Goal: Task Accomplishment & Management: Use online tool/utility

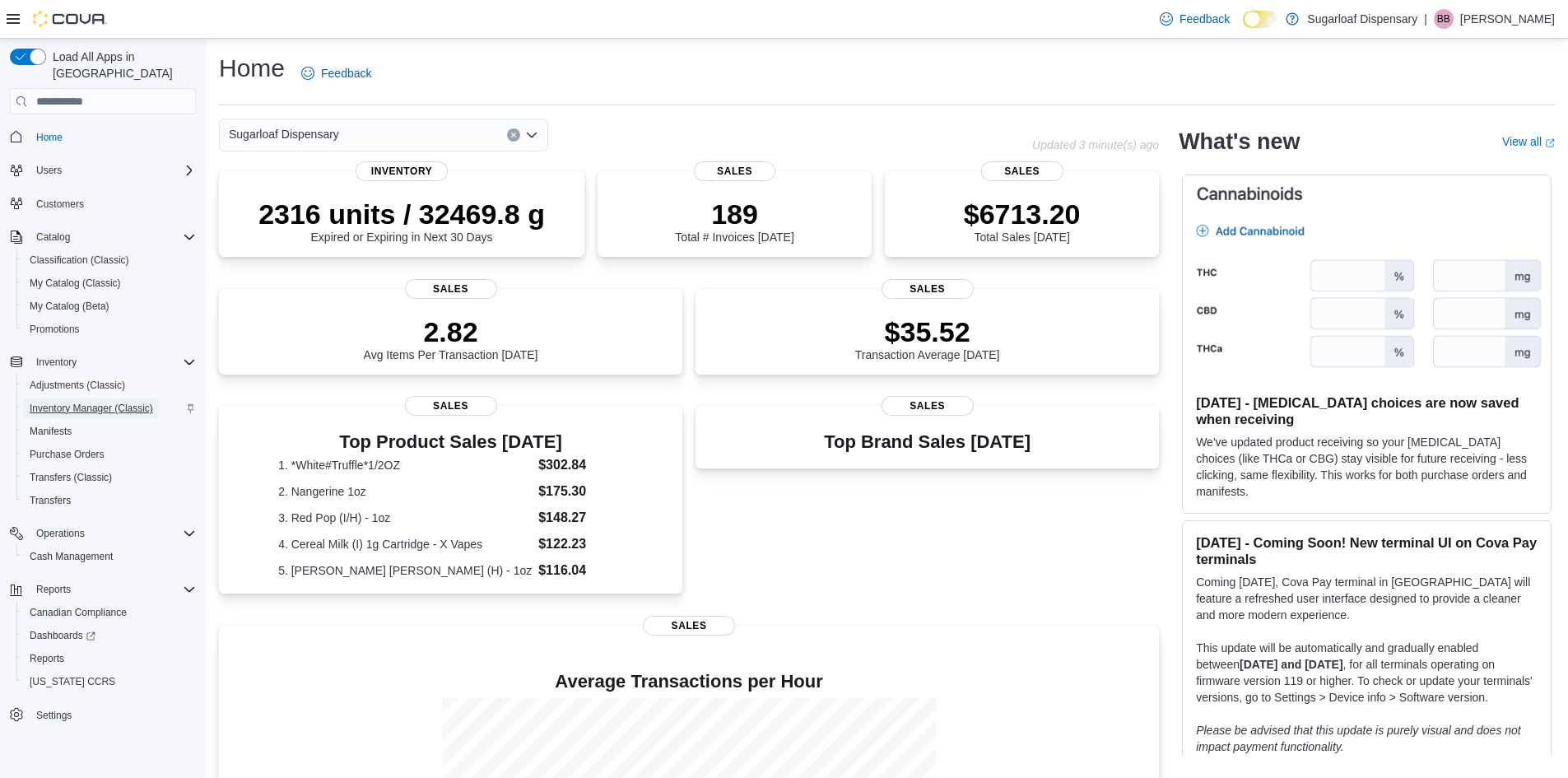
click at [78, 401] on span "Inventory Manager (Classic)" at bounding box center [92, 408] width 123 height 13
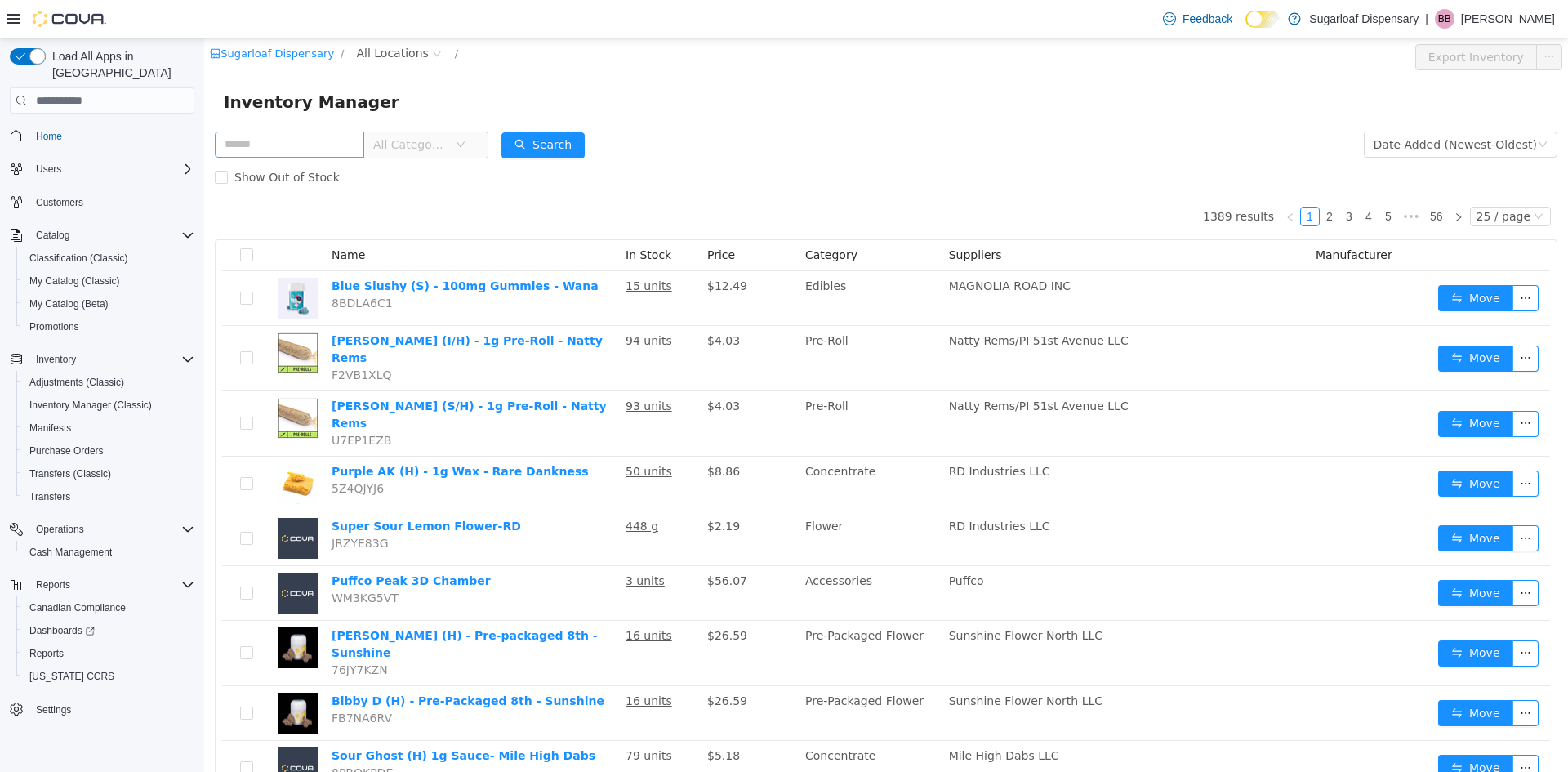
click at [286, 149] on input "text" at bounding box center [289, 145] width 150 height 26
type input "*"
click at [439, 150] on span "All Categories" at bounding box center [411, 145] width 74 height 17
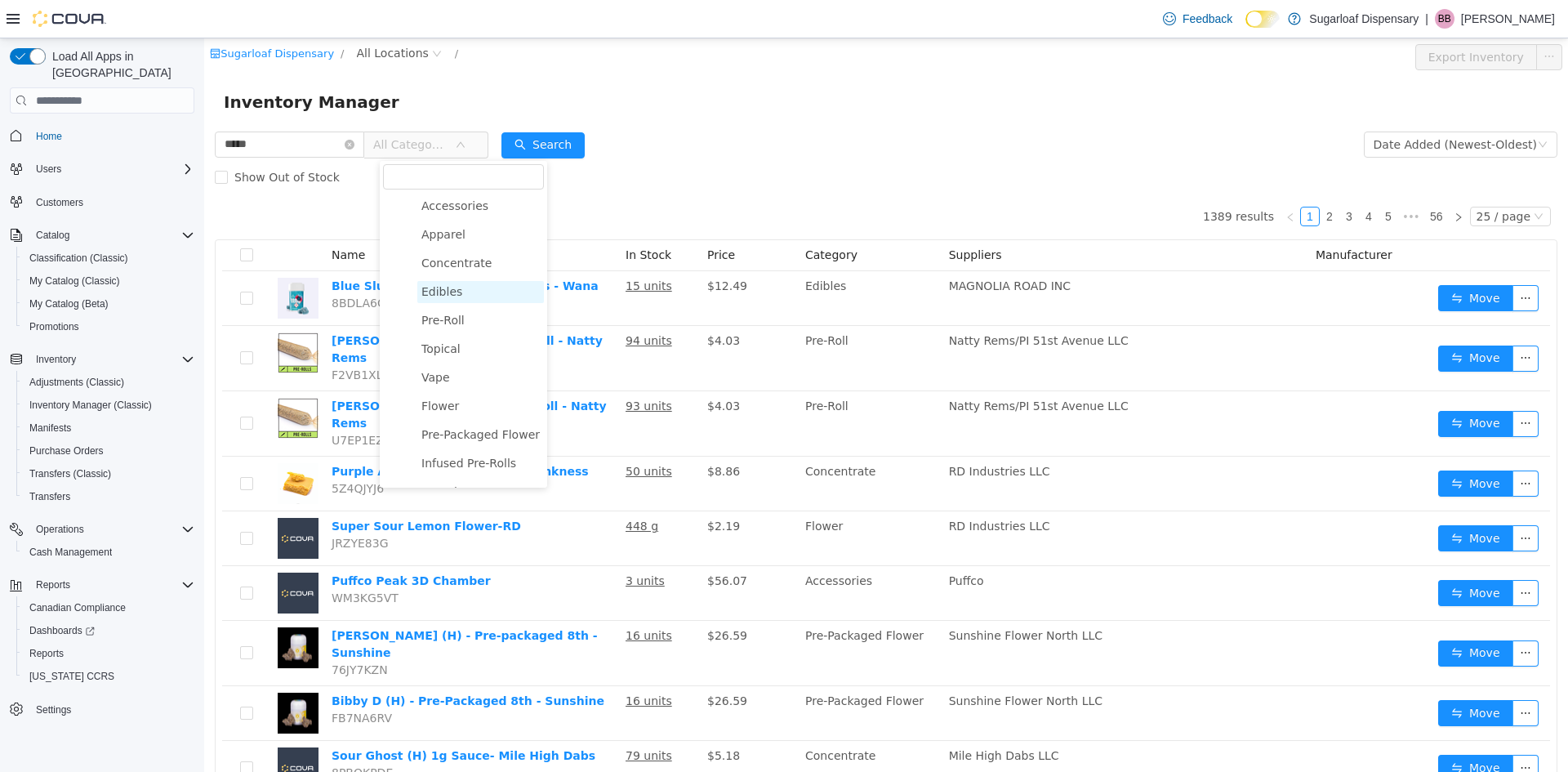
scroll to position [56, 0]
click at [471, 446] on span "Infused Pre-Rolls" at bounding box center [469, 441] width 95 height 13
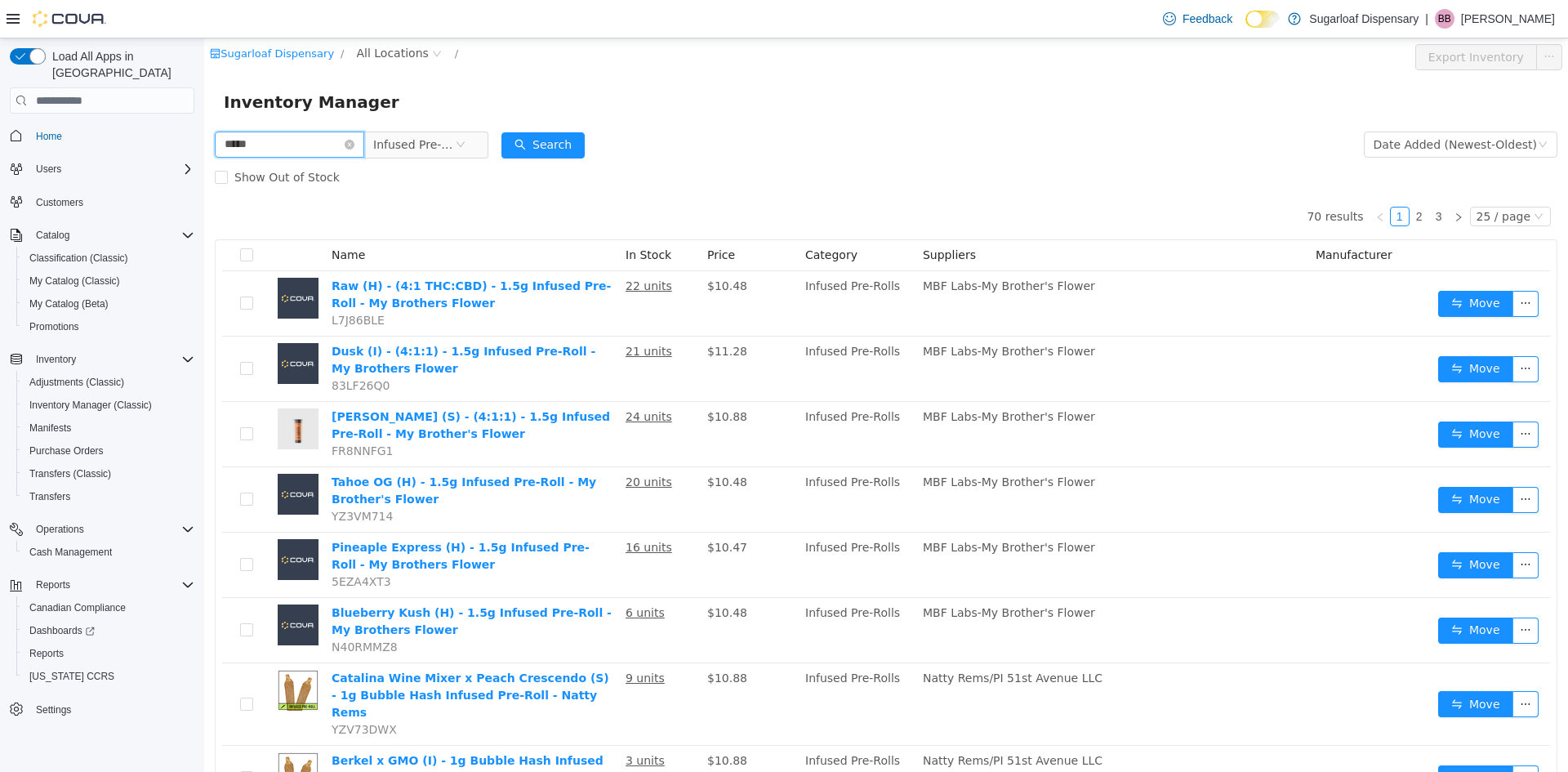
click at [241, 144] on input "*****" at bounding box center [289, 145] width 150 height 26
click at [284, 145] on input "*****" at bounding box center [289, 145] width 150 height 26
type input "*****"
click at [581, 145] on button "Search" at bounding box center [543, 145] width 83 height 26
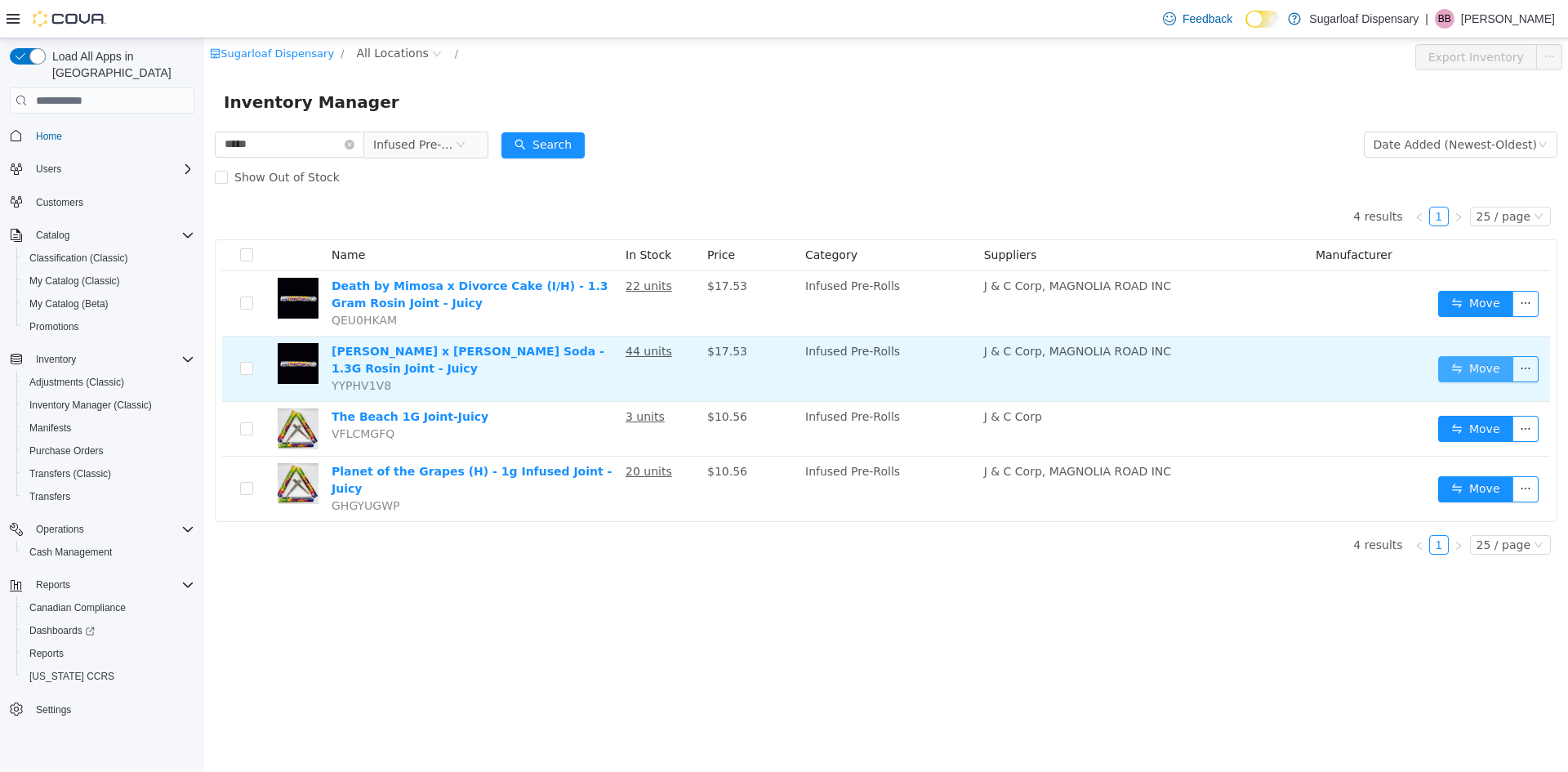
click at [1465, 365] on button "Move" at bounding box center [1475, 369] width 75 height 26
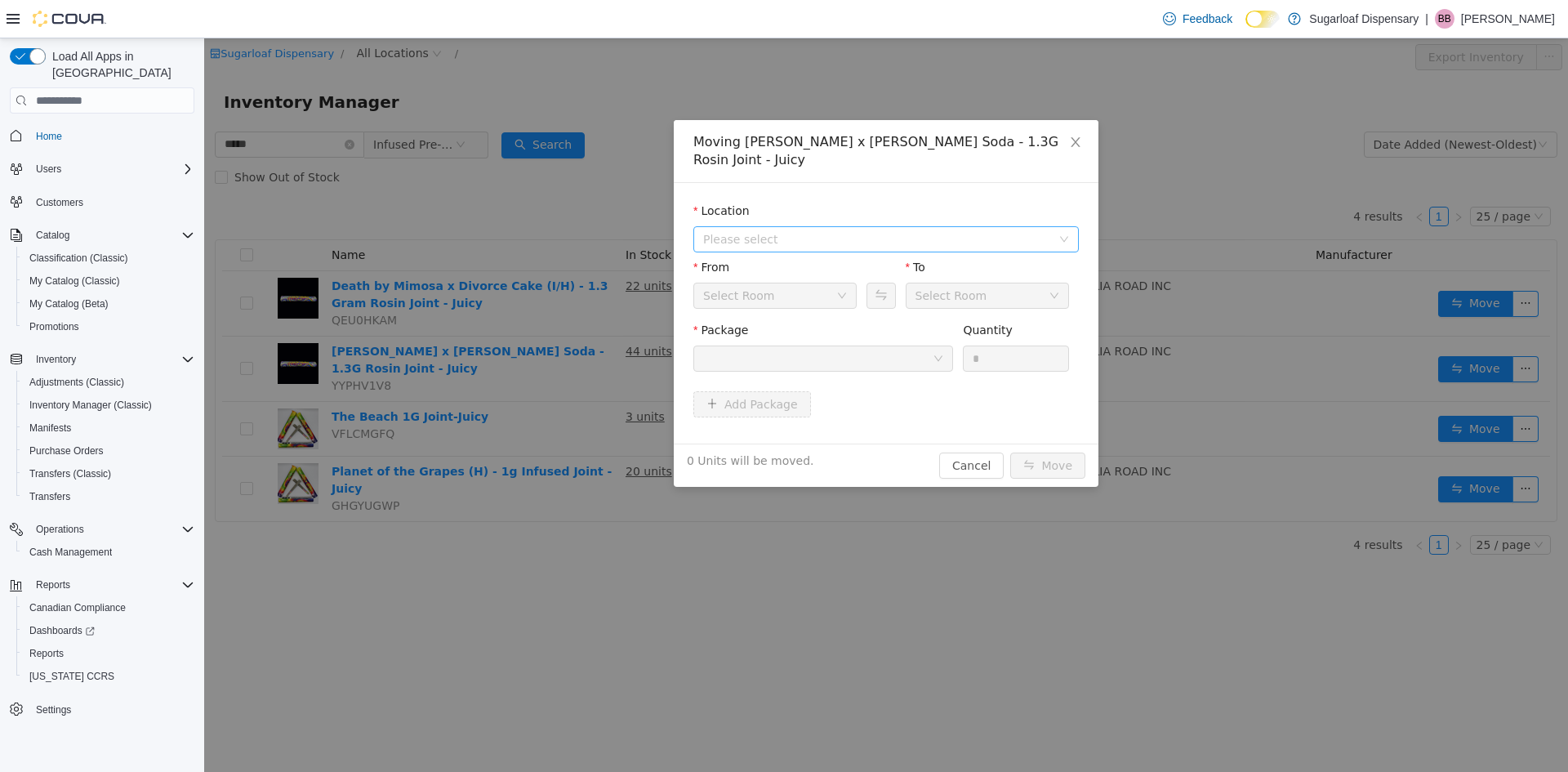
click at [785, 229] on span "Please select" at bounding box center [881, 240] width 355 height 25
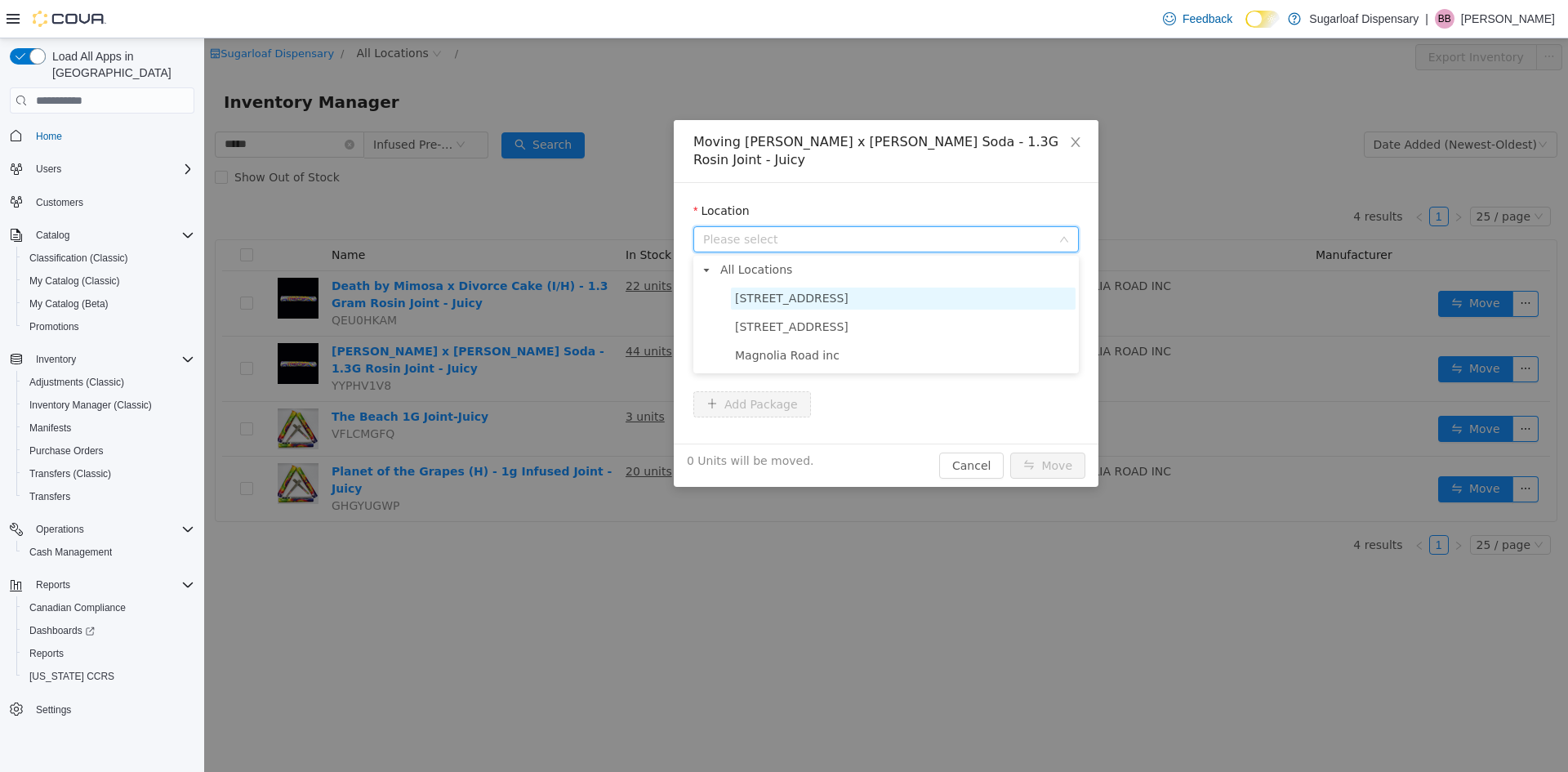
click at [798, 304] on span "[STREET_ADDRESS]" at bounding box center [791, 298] width 113 height 13
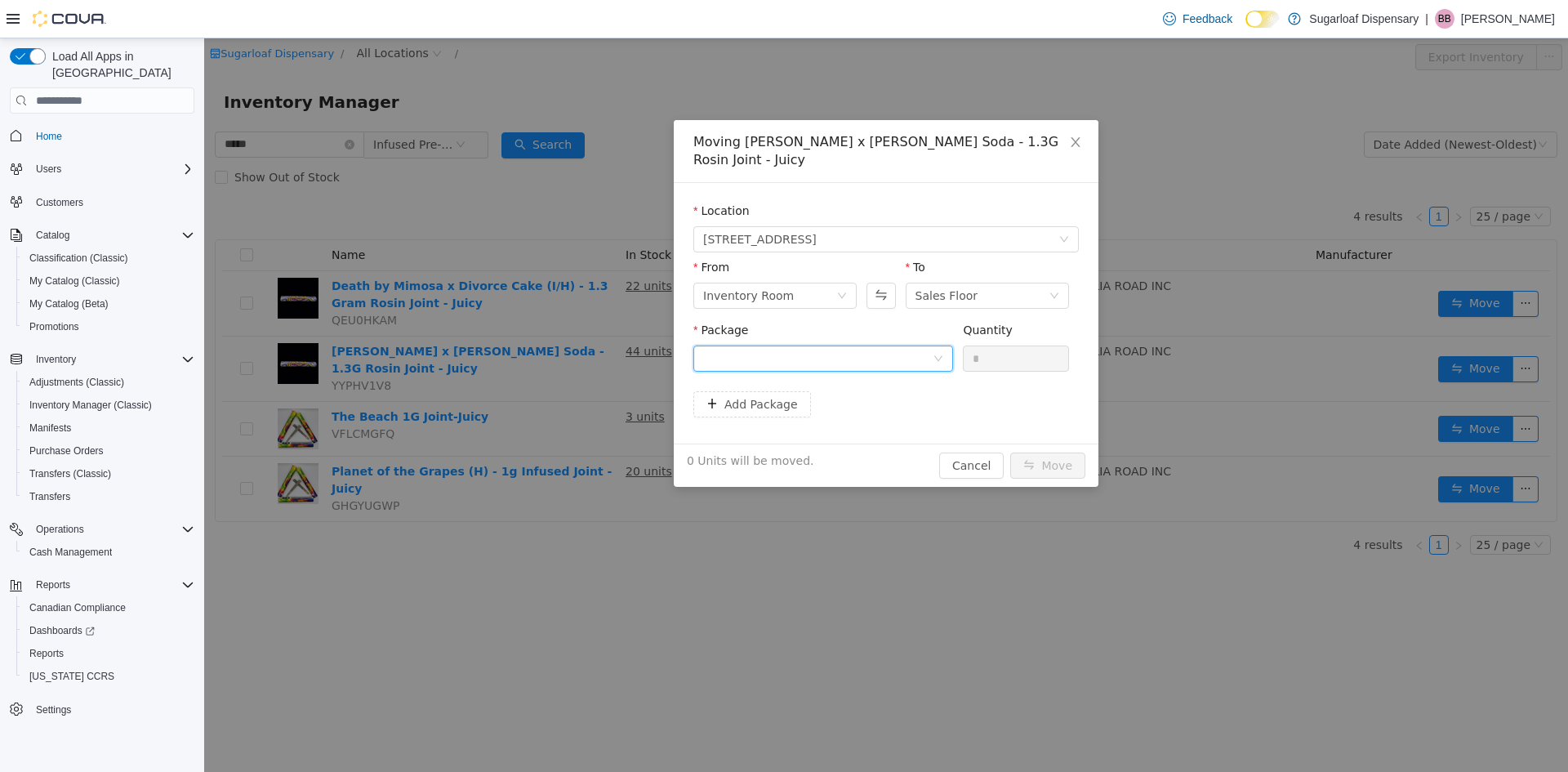
click at [866, 352] on div at bounding box center [818, 359] width 230 height 25
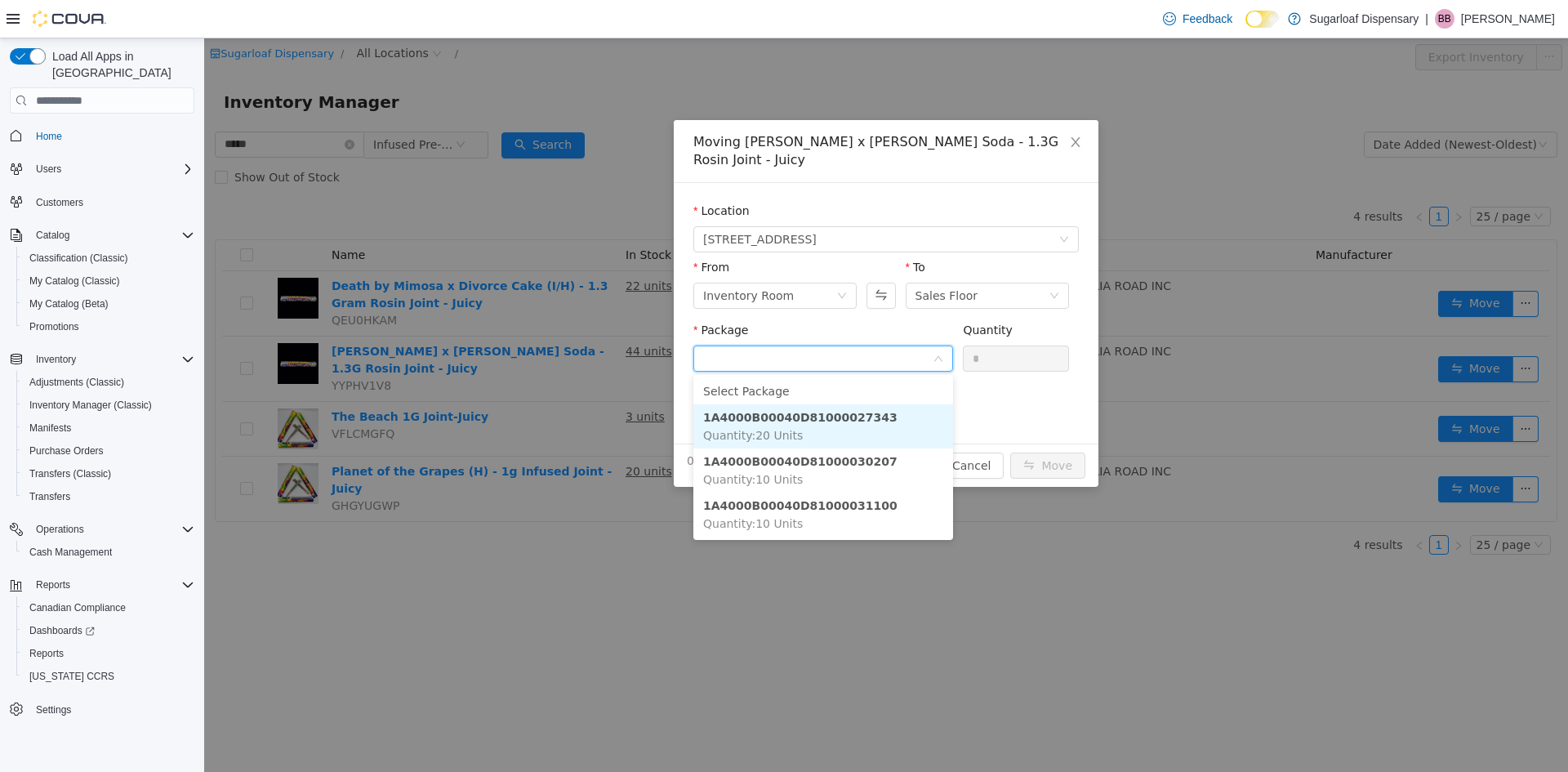
click at [825, 419] on strong "1A4000B00040D81000027343" at bounding box center [800, 417] width 194 height 13
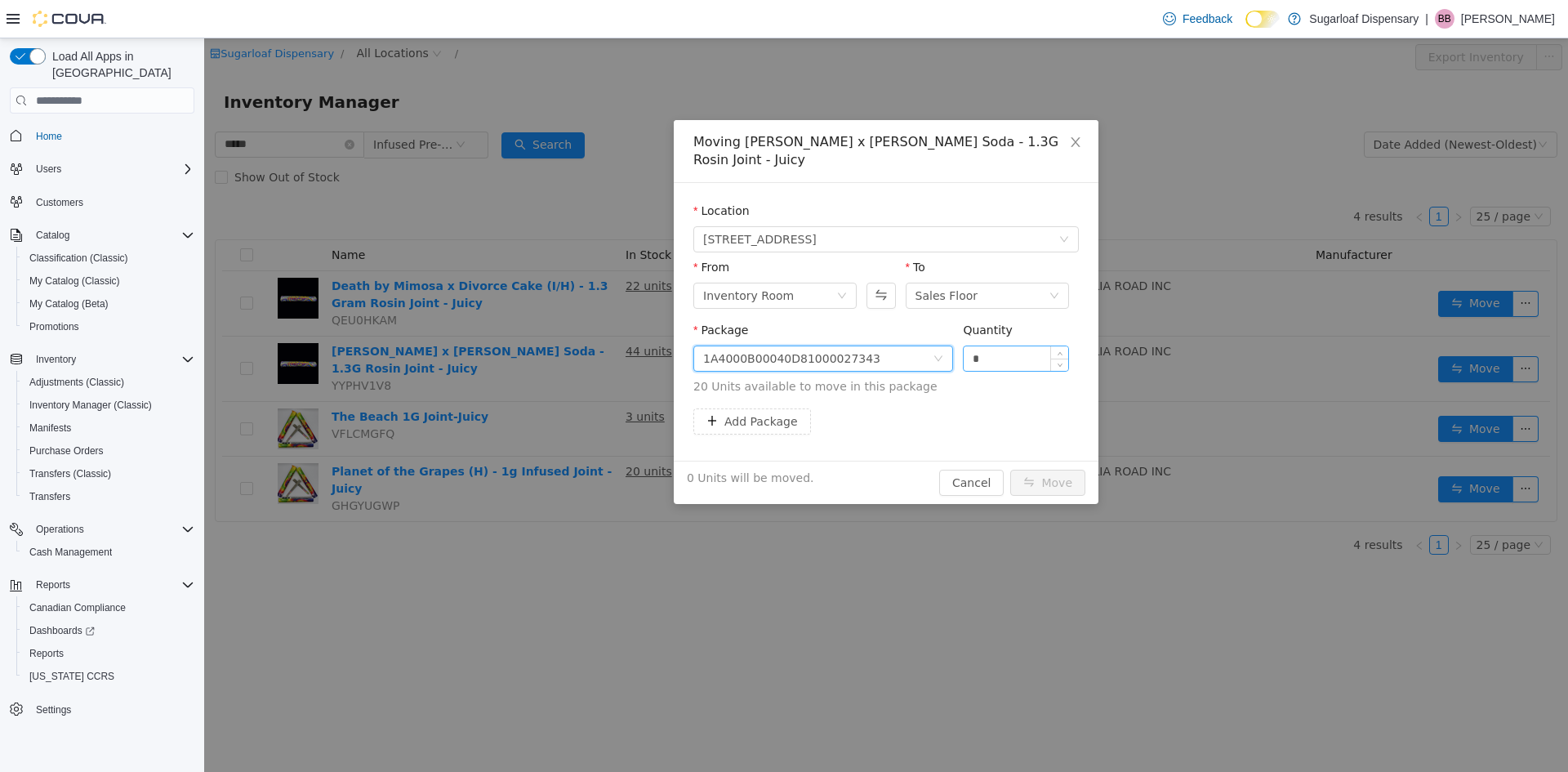
click at [1014, 351] on input "*" at bounding box center [1016, 359] width 104 height 25
click at [1014, 350] on input "*" at bounding box center [1016, 359] width 104 height 25
type input "**"
click at [1035, 476] on button "Move" at bounding box center [1047, 483] width 75 height 26
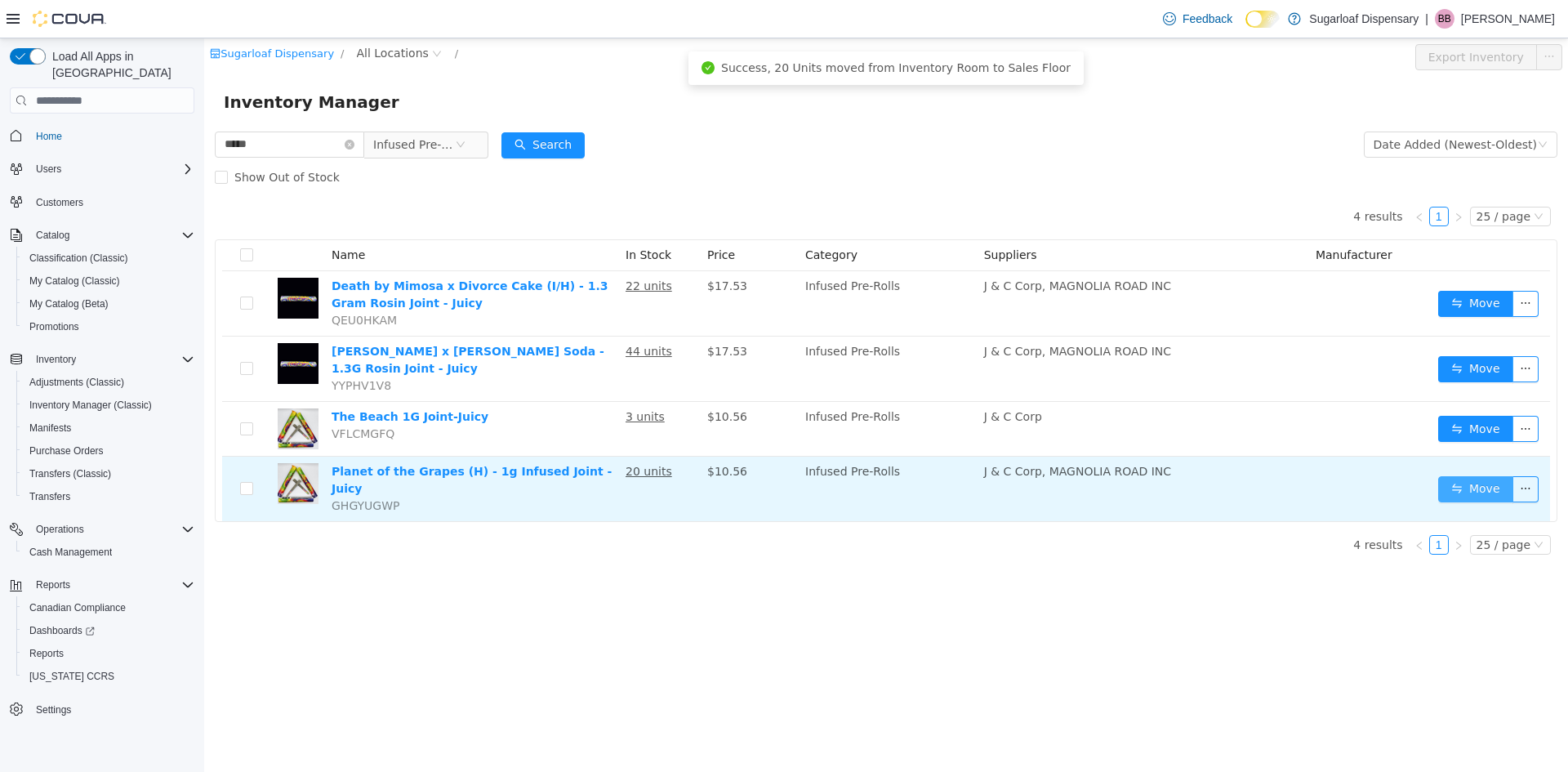
click at [1492, 491] on button "Move" at bounding box center [1475, 489] width 75 height 26
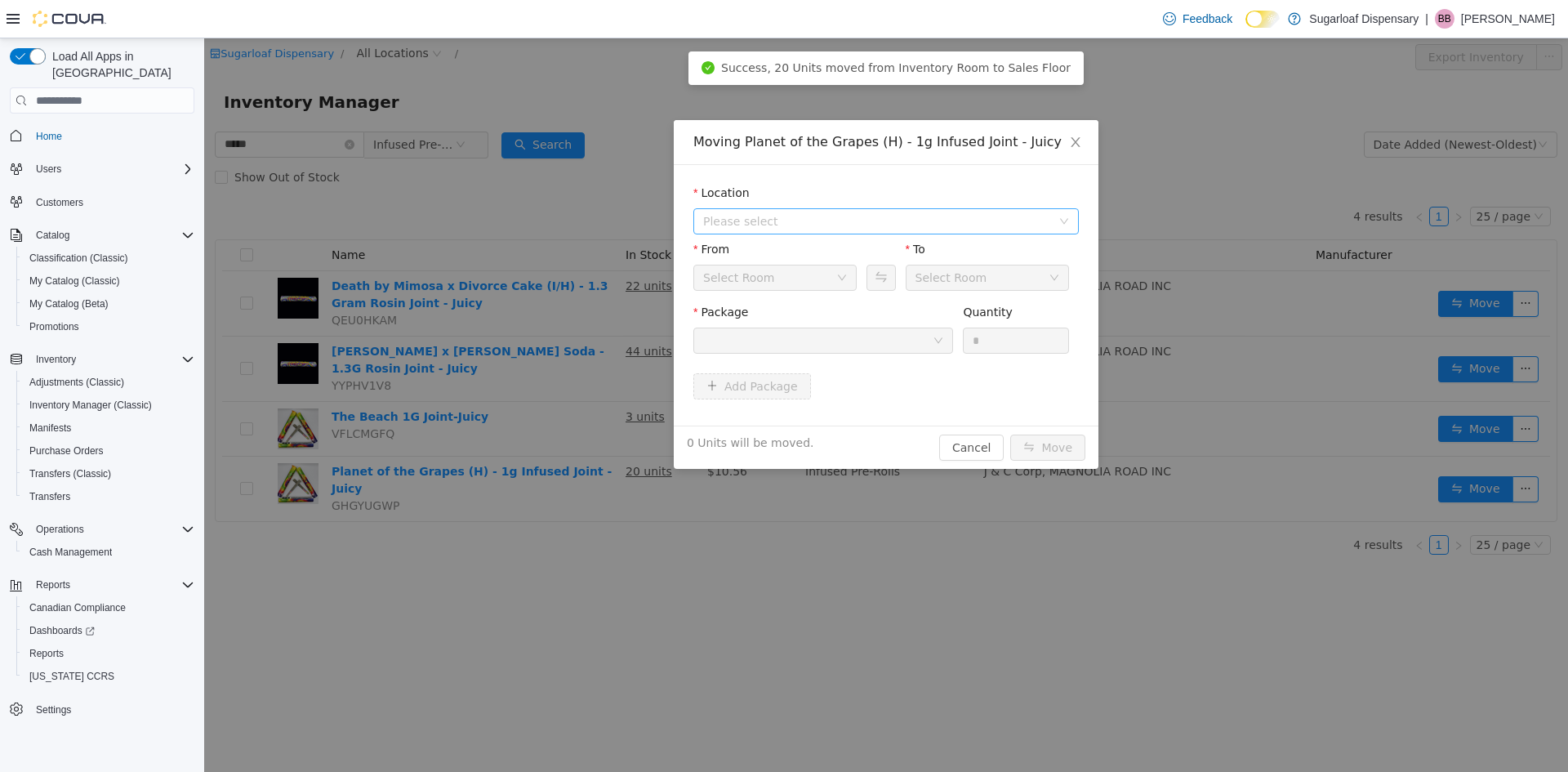
drag, startPoint x: 779, startPoint y: 216, endPoint x: 760, endPoint y: 227, distance: 22.0
click at [777, 217] on span "Please select" at bounding box center [877, 222] width 348 height 17
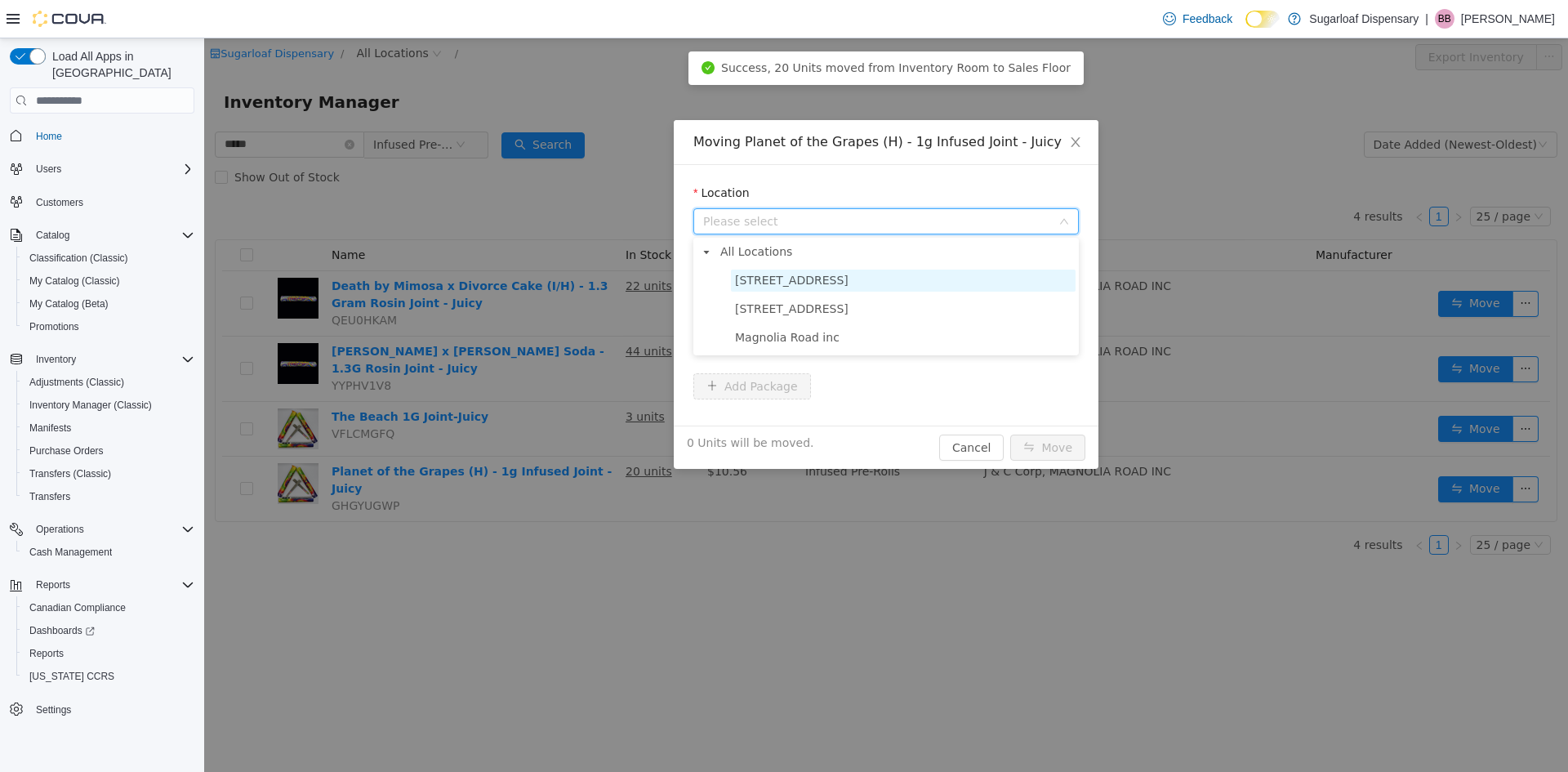
click at [800, 278] on span "[STREET_ADDRESS]" at bounding box center [791, 280] width 113 height 13
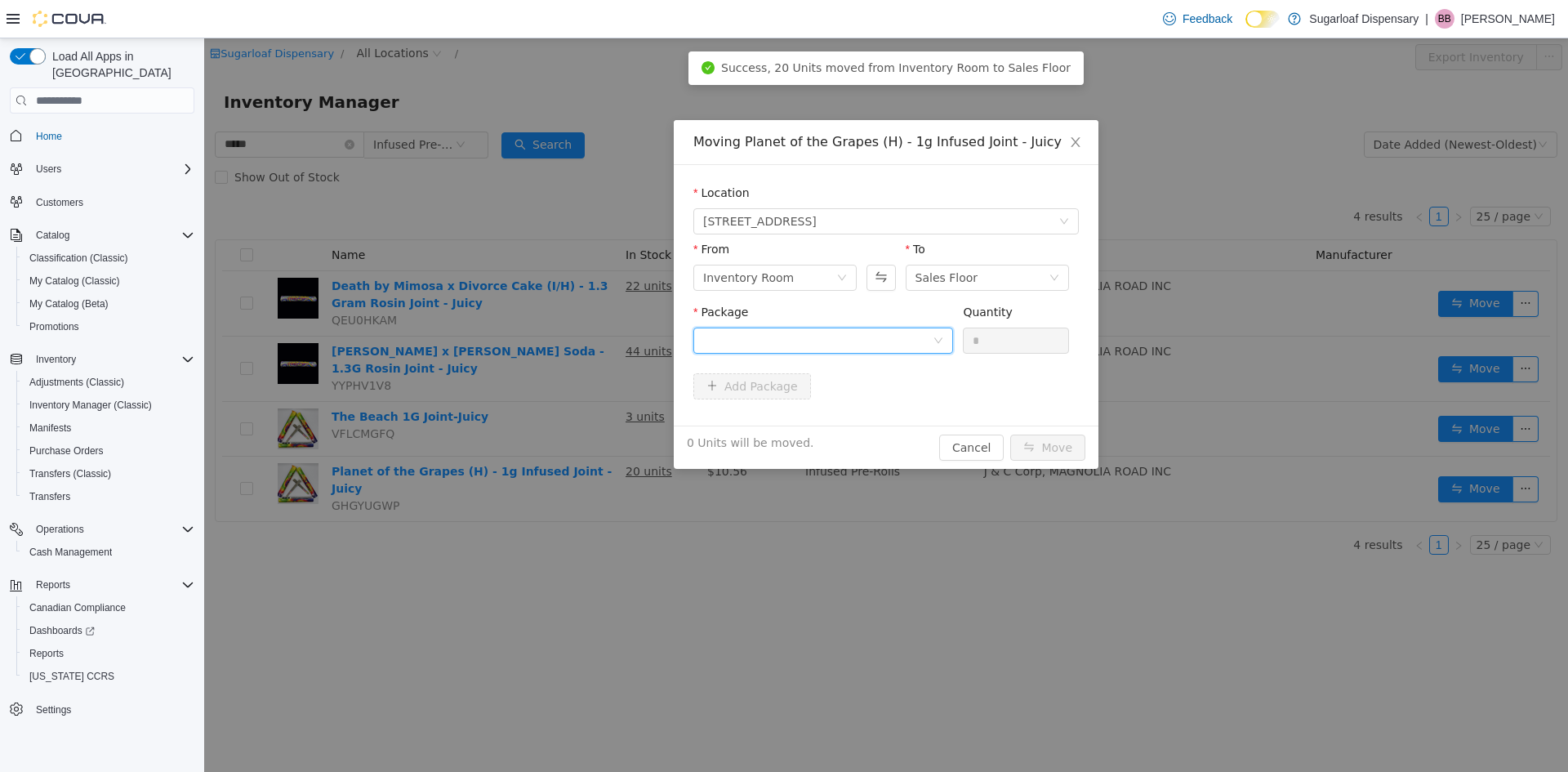
click at [827, 344] on div at bounding box center [818, 341] width 230 height 25
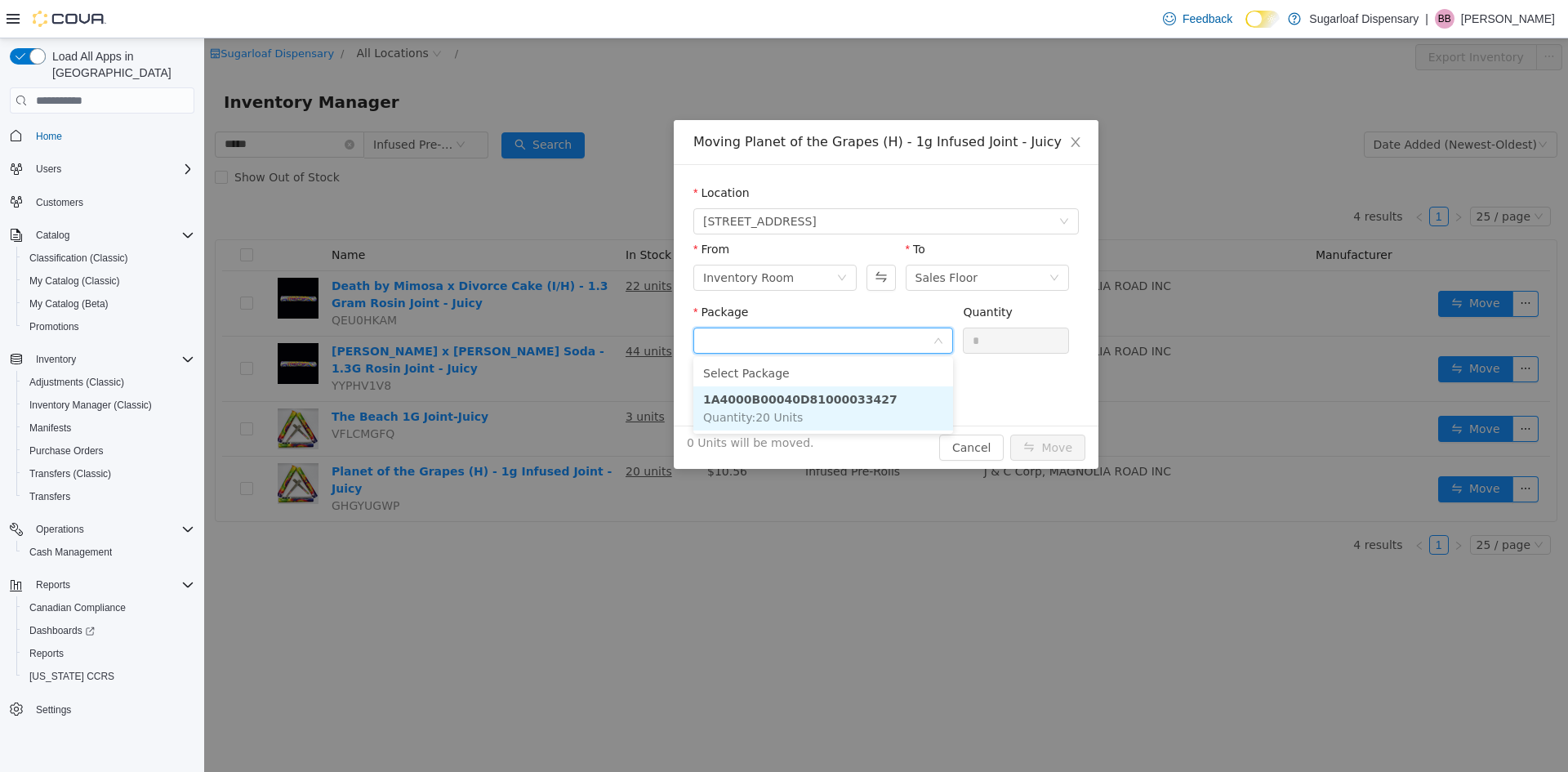
click at [811, 414] on li "1A4000B00040D81000033427 Quantity : 20 Units" at bounding box center [823, 407] width 260 height 44
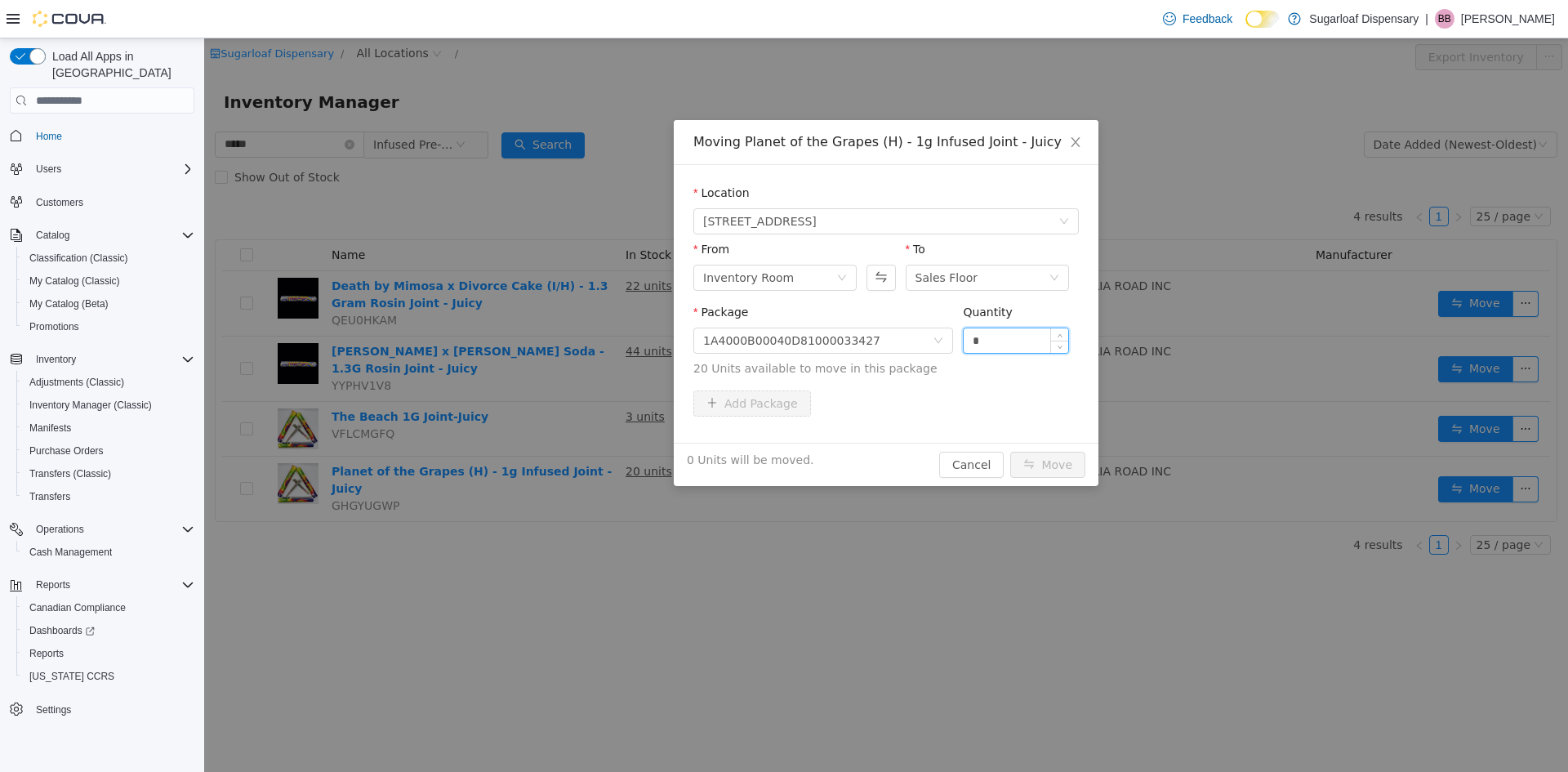
click at [1031, 344] on input "*" at bounding box center [1016, 341] width 104 height 25
type input "**"
click at [1032, 463] on button "Move" at bounding box center [1047, 465] width 75 height 26
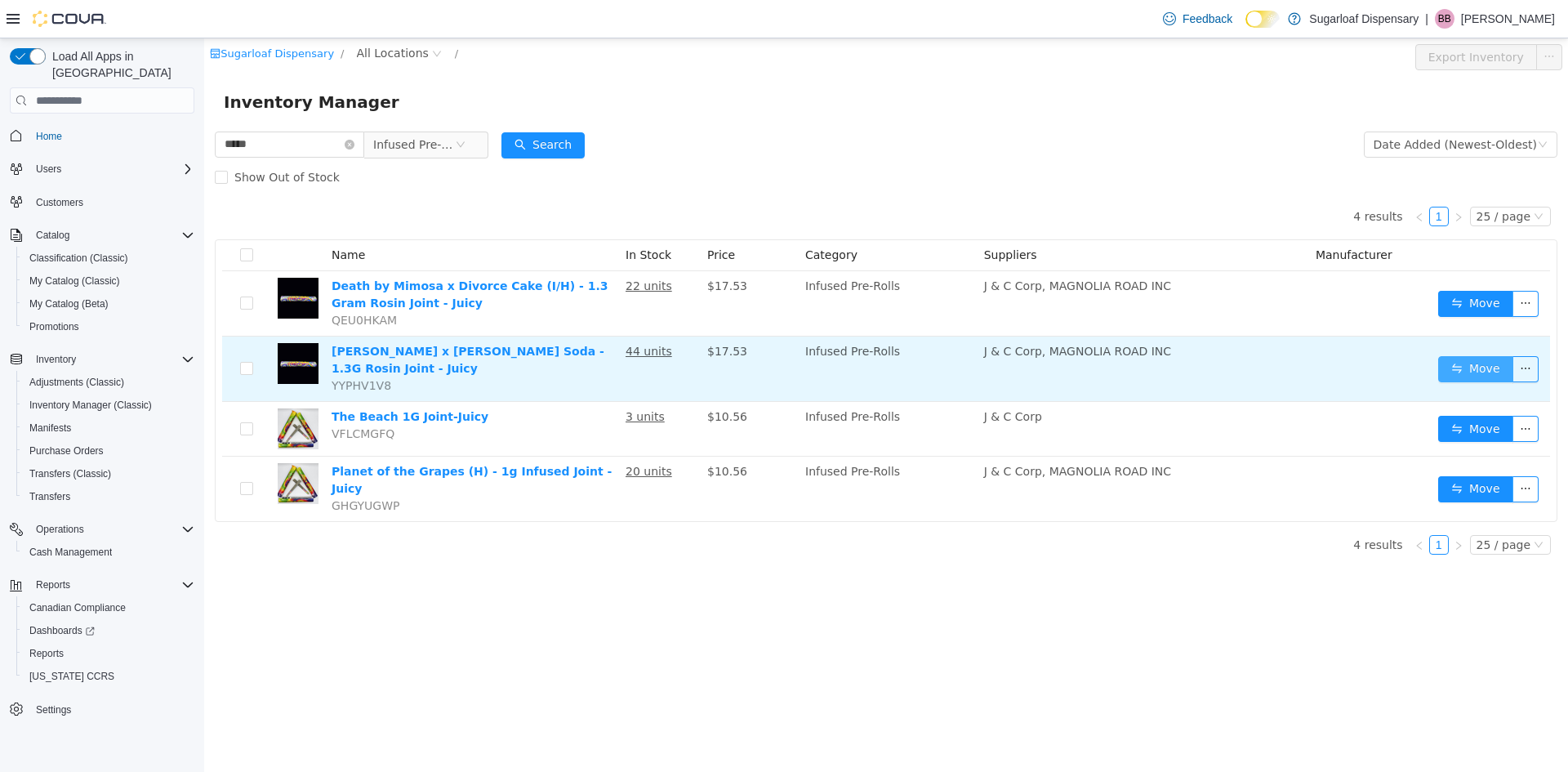
click at [1495, 362] on button "Move" at bounding box center [1475, 369] width 75 height 26
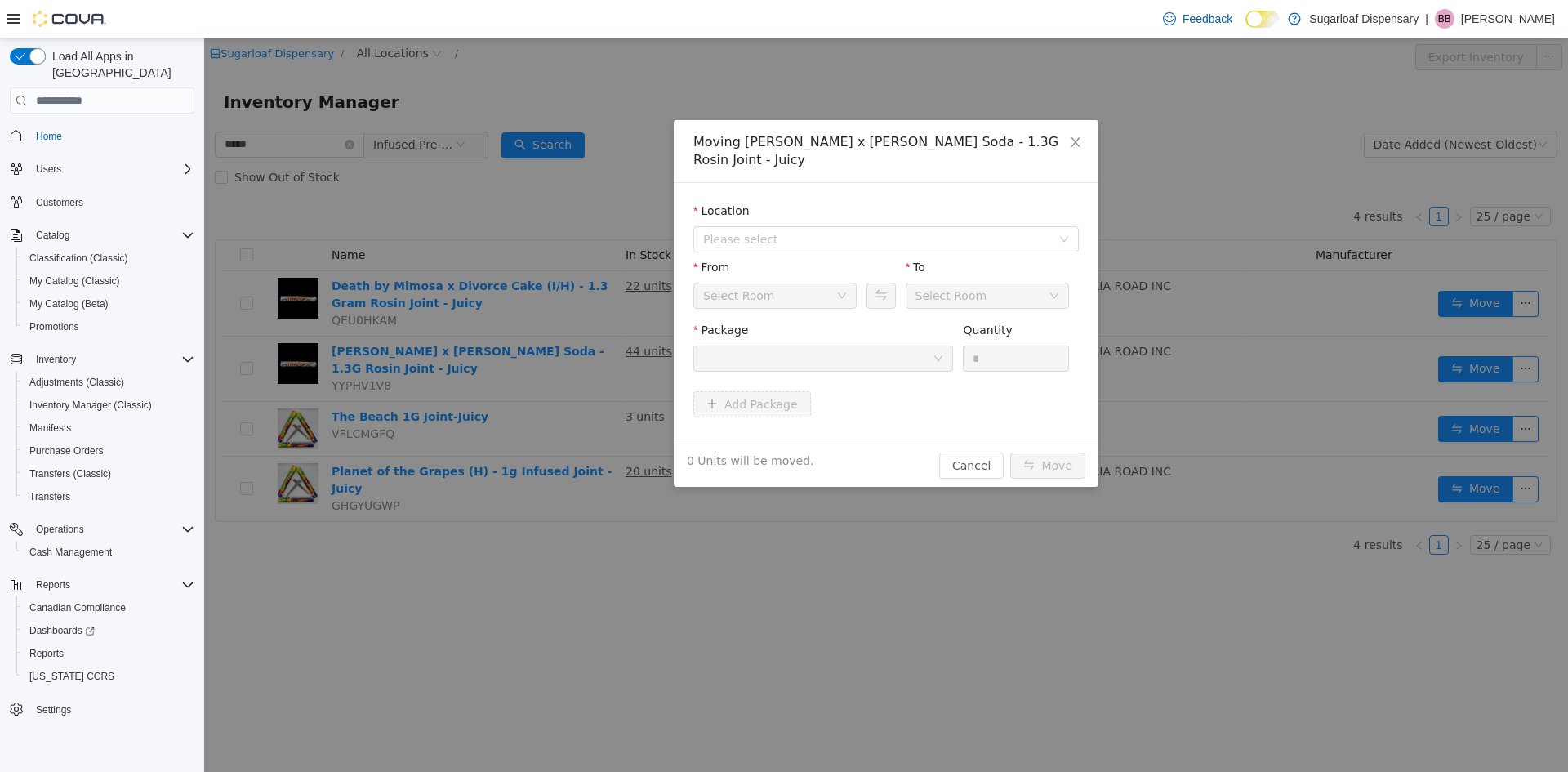
click at [915, 365] on div at bounding box center [818, 359] width 230 height 25
click at [884, 233] on span "Please select" at bounding box center [877, 240] width 348 height 17
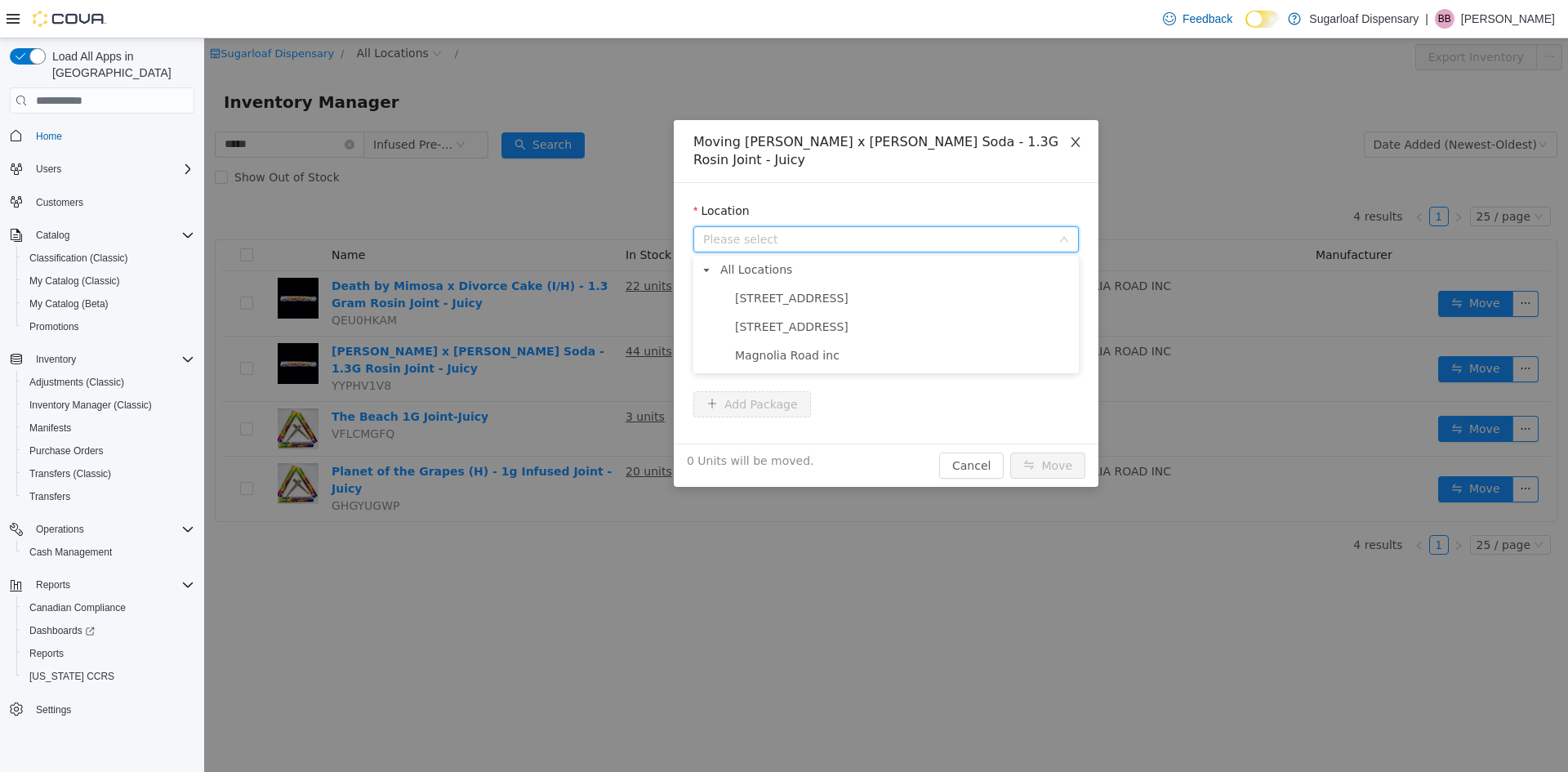
click at [1070, 136] on icon "icon: close" at bounding box center [1076, 142] width 13 height 13
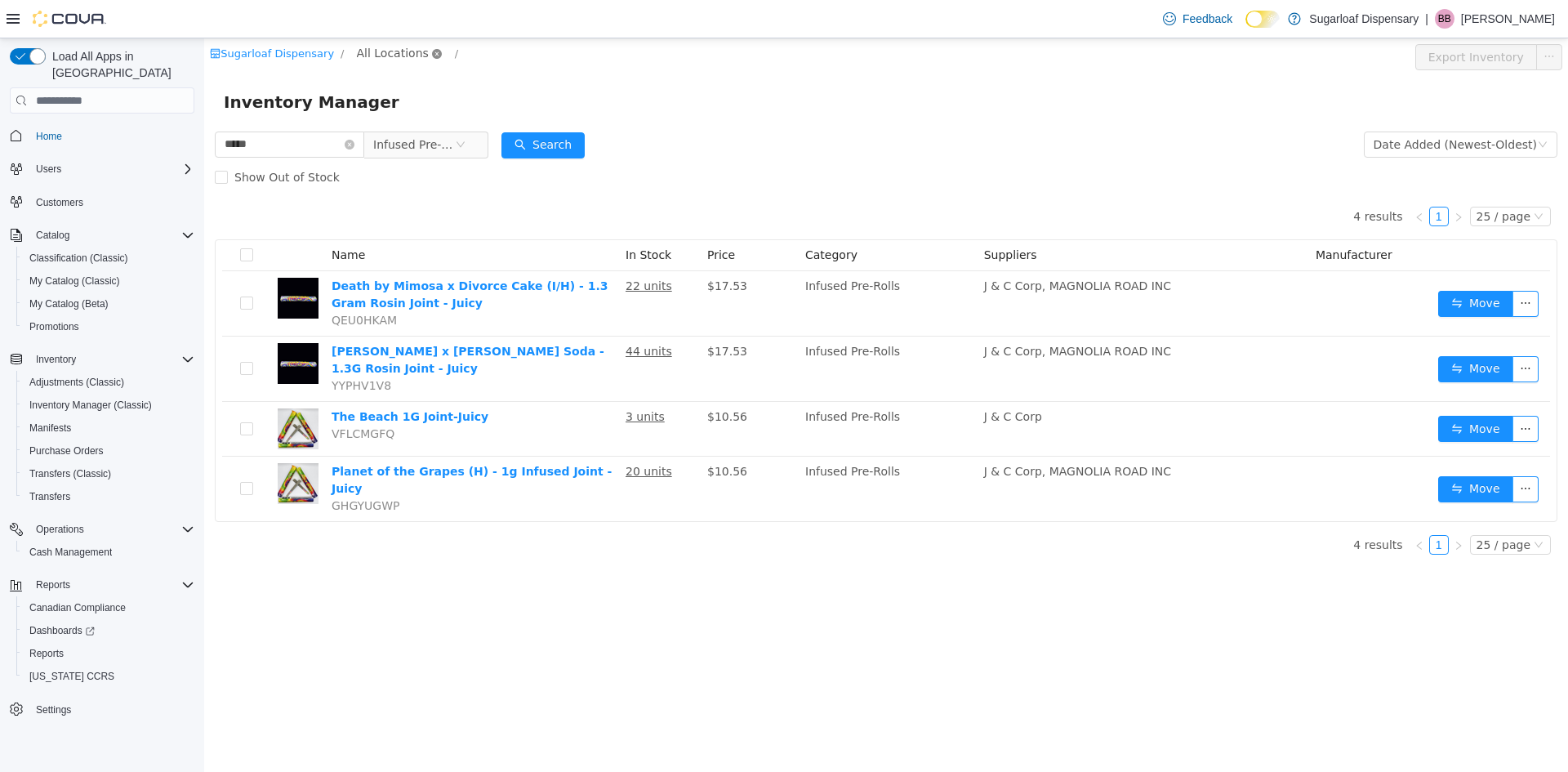
click at [412, 50] on span "All Locations" at bounding box center [400, 54] width 98 height 20
click at [435, 140] on span "[STREET_ADDRESS]" at bounding box center [436, 141] width 113 height 13
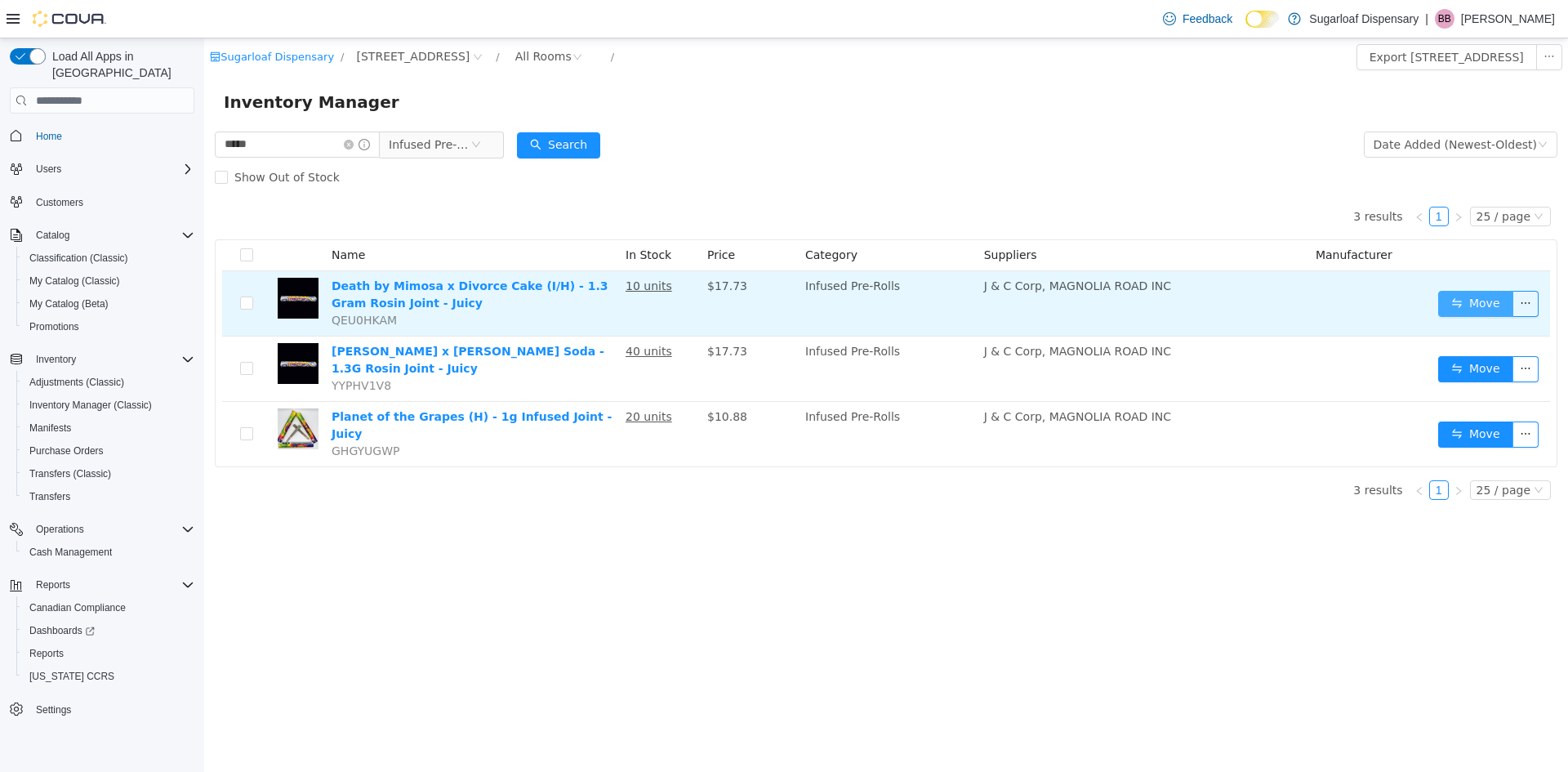
click at [1469, 302] on button "Move" at bounding box center [1475, 304] width 75 height 26
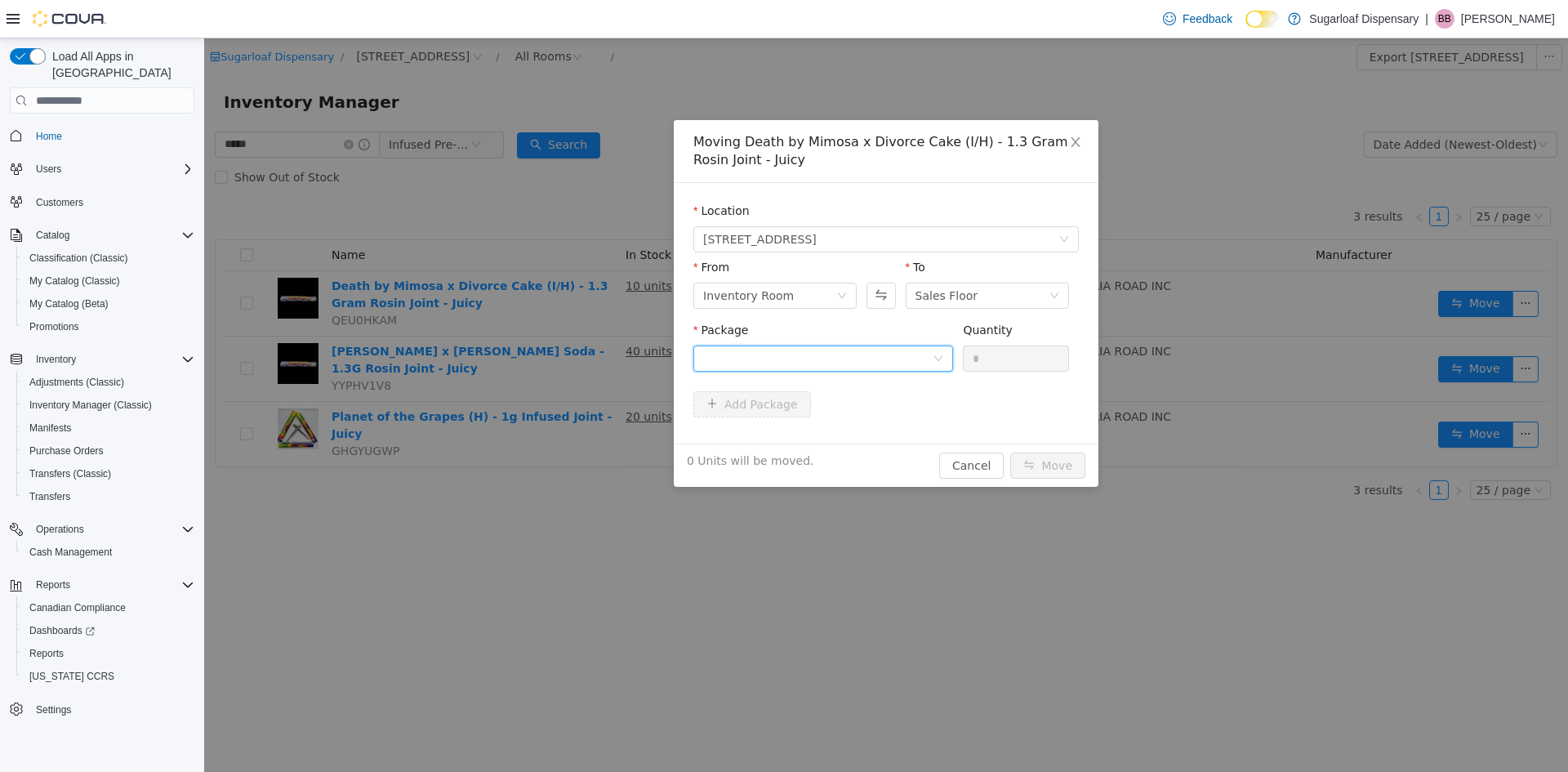
click at [808, 355] on div at bounding box center [818, 359] width 230 height 25
click at [808, 423] on strong "1A4000B00040D81000031101" at bounding box center [800, 417] width 194 height 13
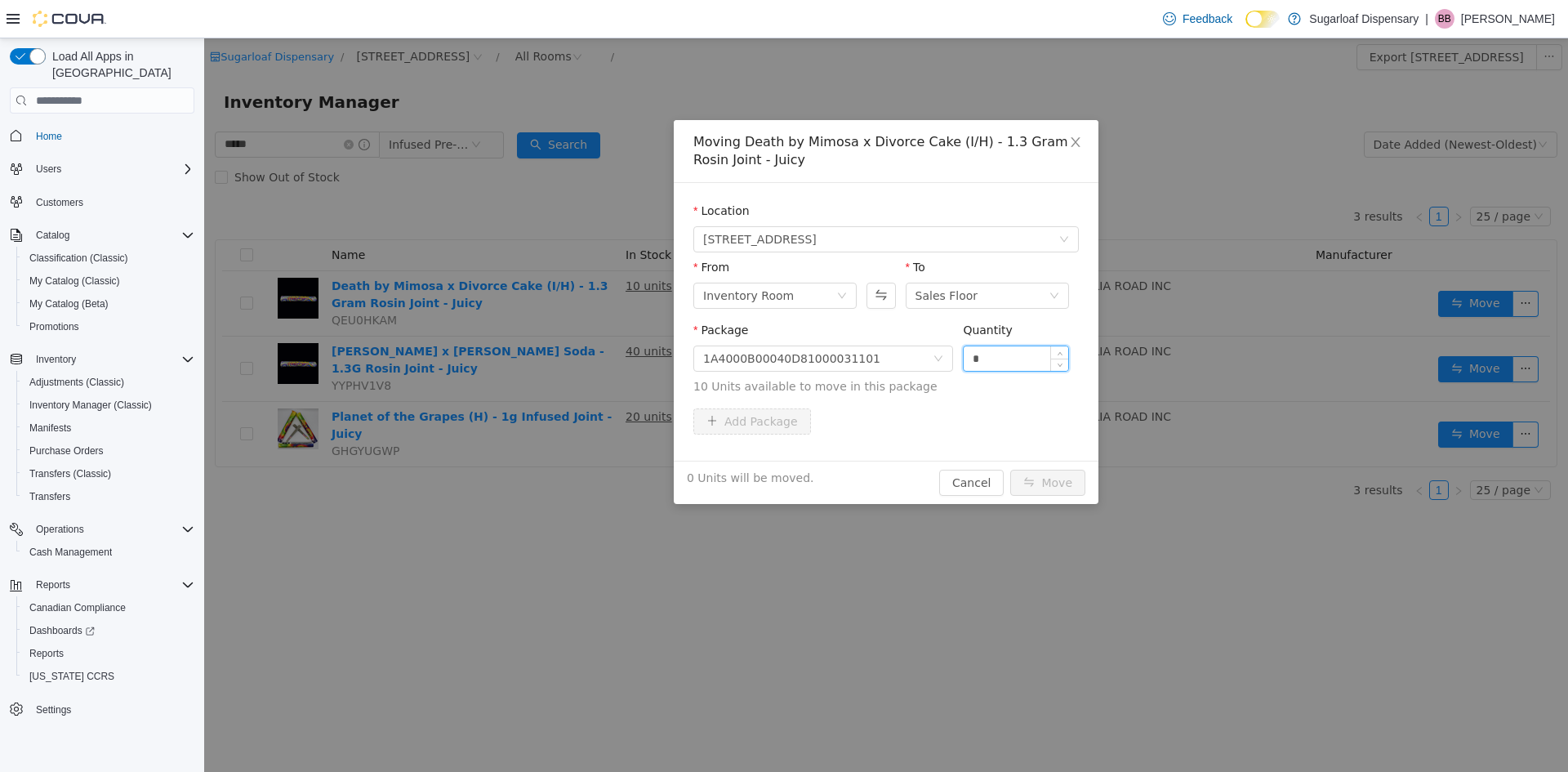
click at [1027, 350] on input "*" at bounding box center [1016, 359] width 104 height 25
drag, startPoint x: 1028, startPoint y: 351, endPoint x: 1004, endPoint y: 353, distance: 24.1
click at [1004, 353] on input "*" at bounding box center [1016, 359] width 104 height 25
type input "**"
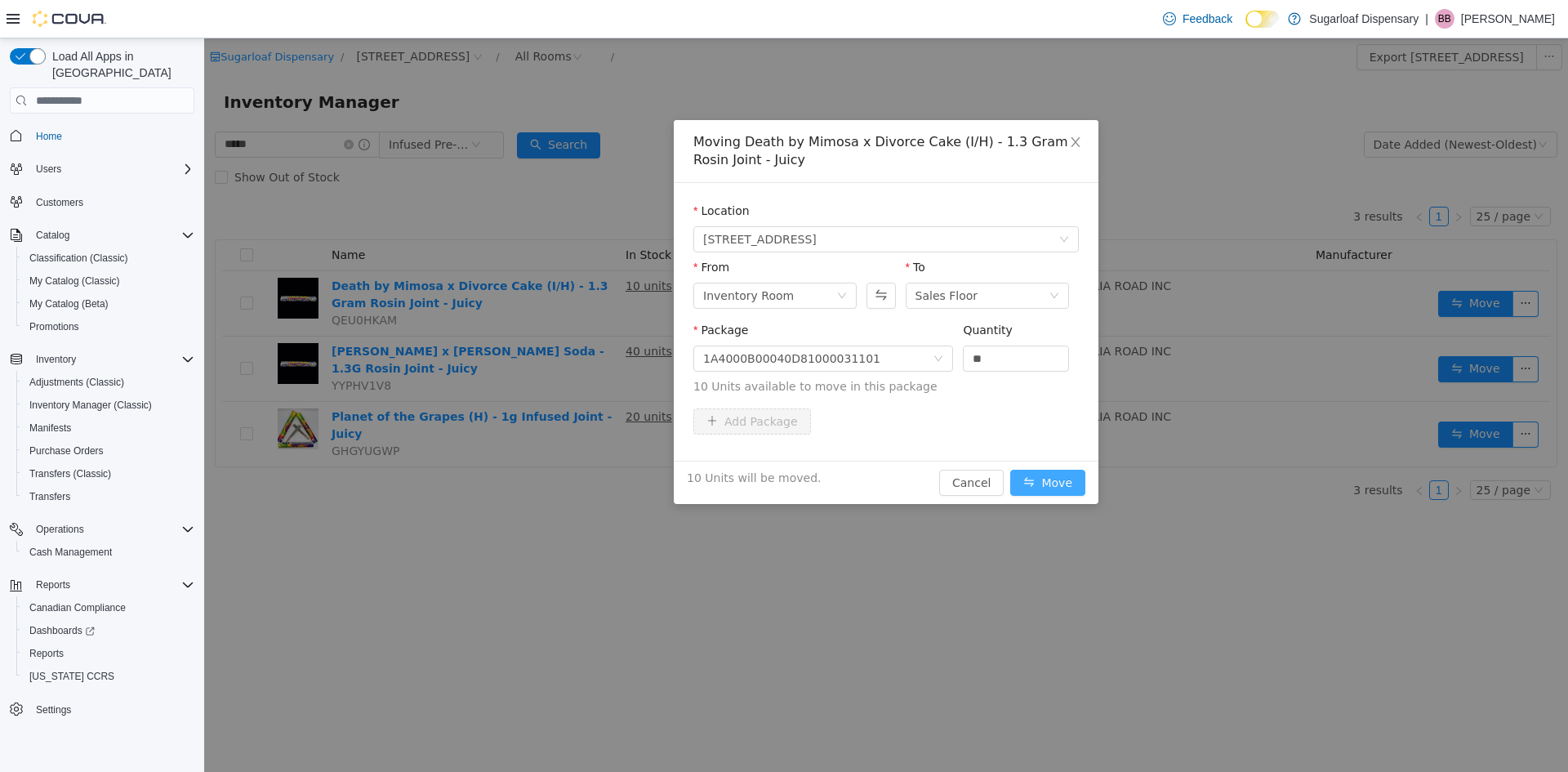
click at [1044, 484] on button "Move" at bounding box center [1047, 483] width 75 height 26
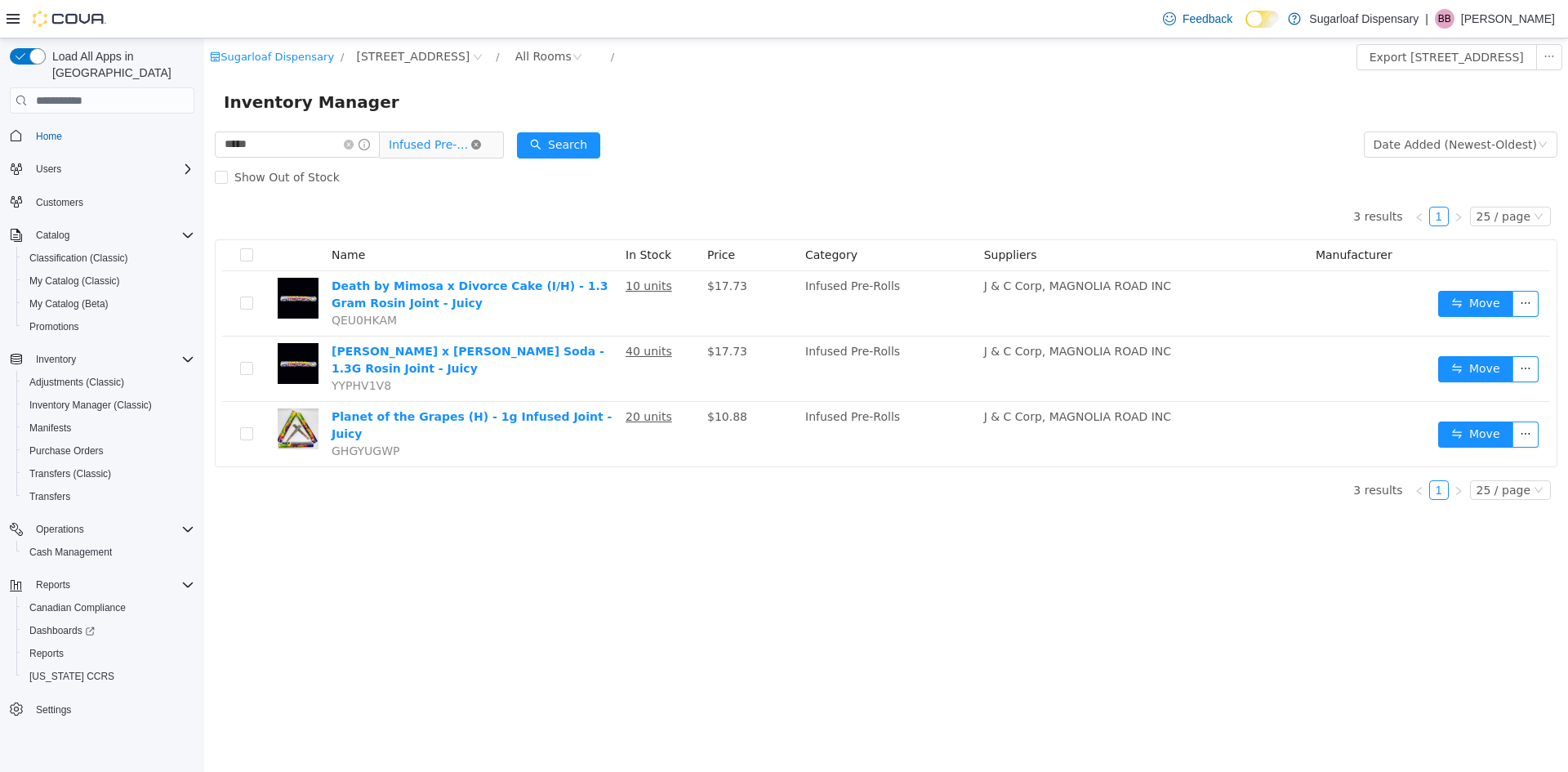
click at [481, 150] on icon "icon: close-circle" at bounding box center [476, 145] width 10 height 10
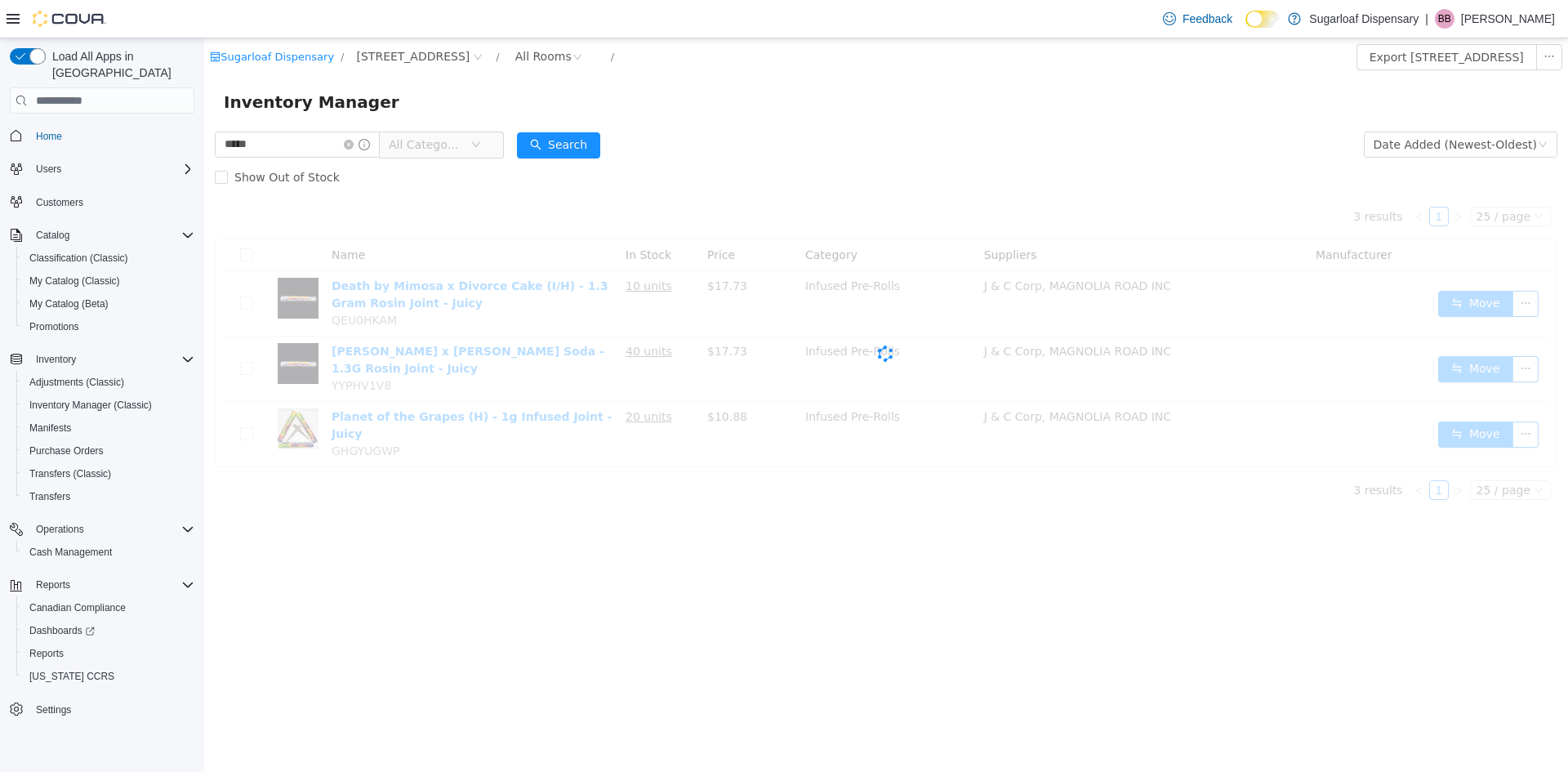
click at [463, 150] on span "All Categories" at bounding box center [426, 145] width 74 height 17
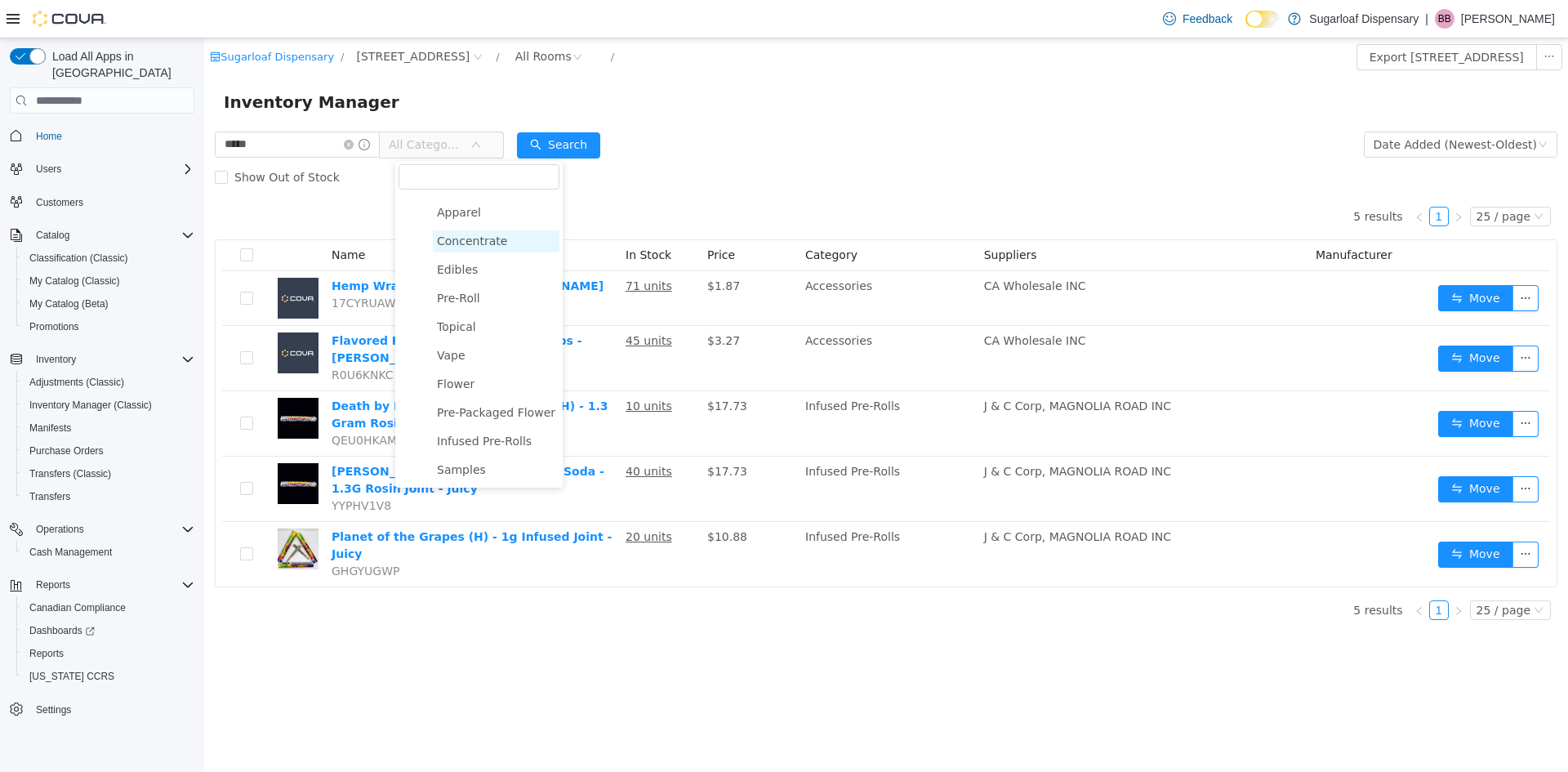
click at [468, 236] on span "Concentrate" at bounding box center [472, 241] width 70 height 13
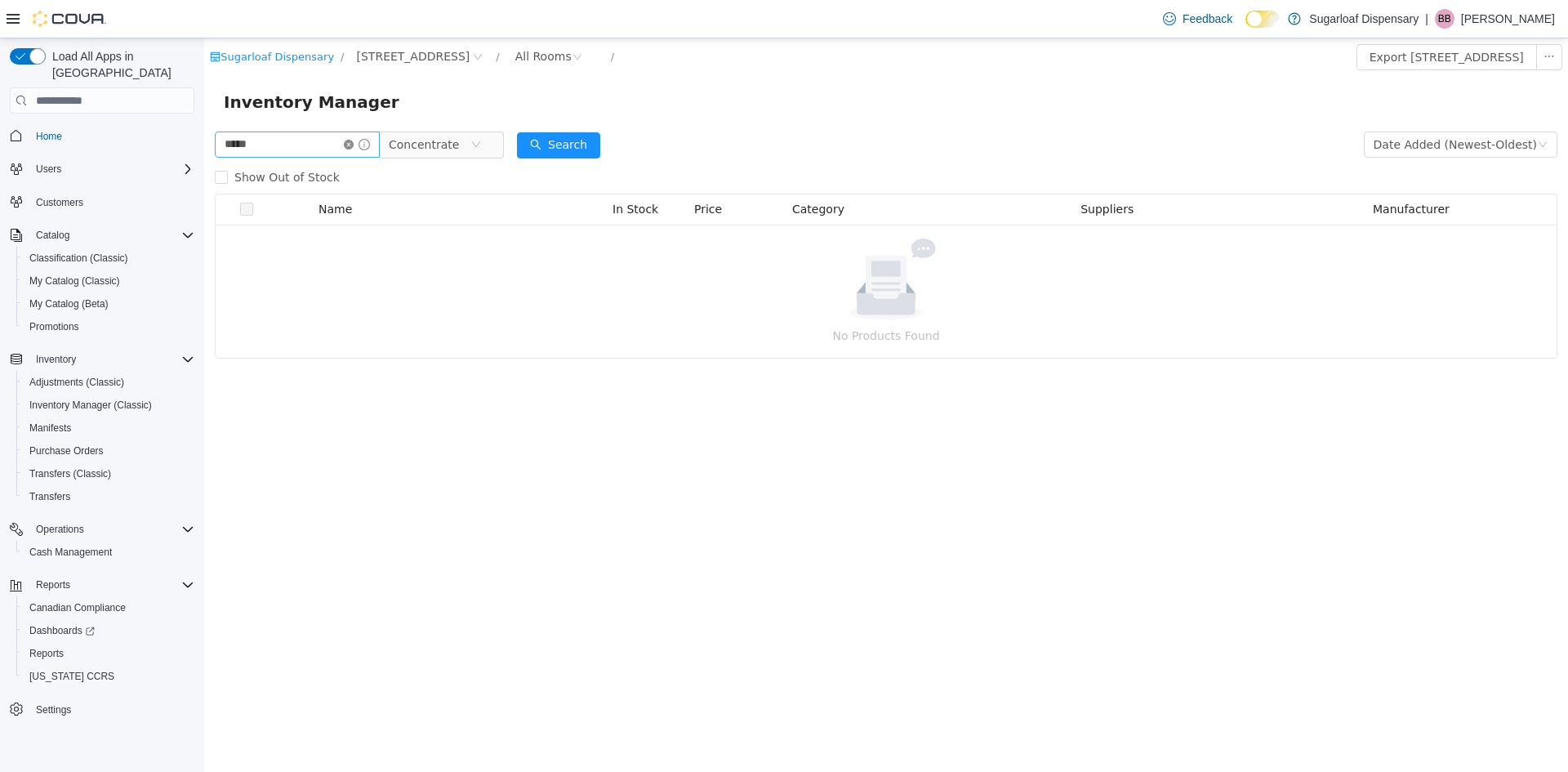
click at [354, 141] on icon "icon: close-circle" at bounding box center [349, 145] width 10 height 10
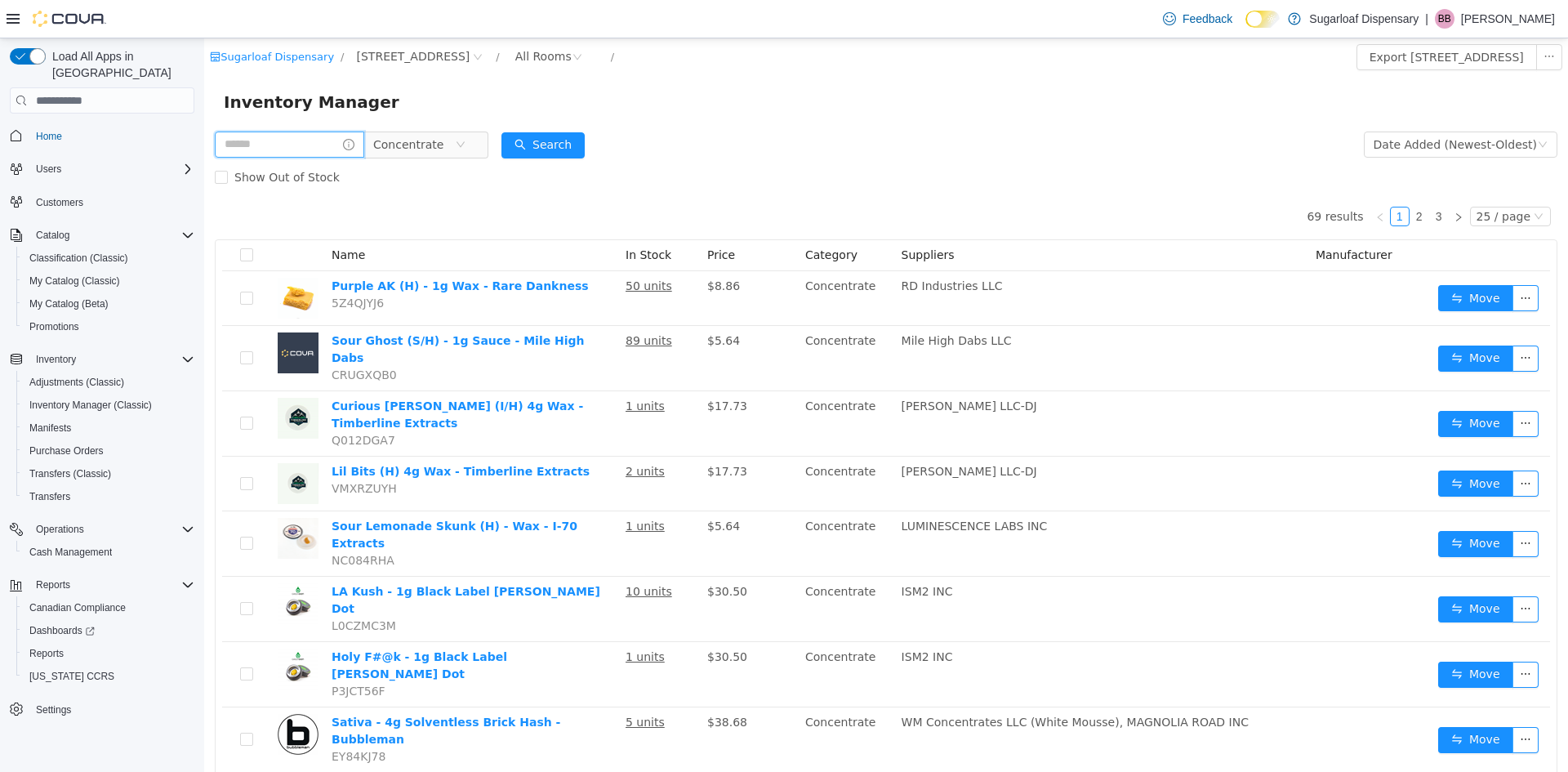
drag, startPoint x: 316, startPoint y: 151, endPoint x: 305, endPoint y: 125, distance: 28.2
click at [308, 130] on div "Concentrate" at bounding box center [351, 145] width 274 height 33
type input "*********"
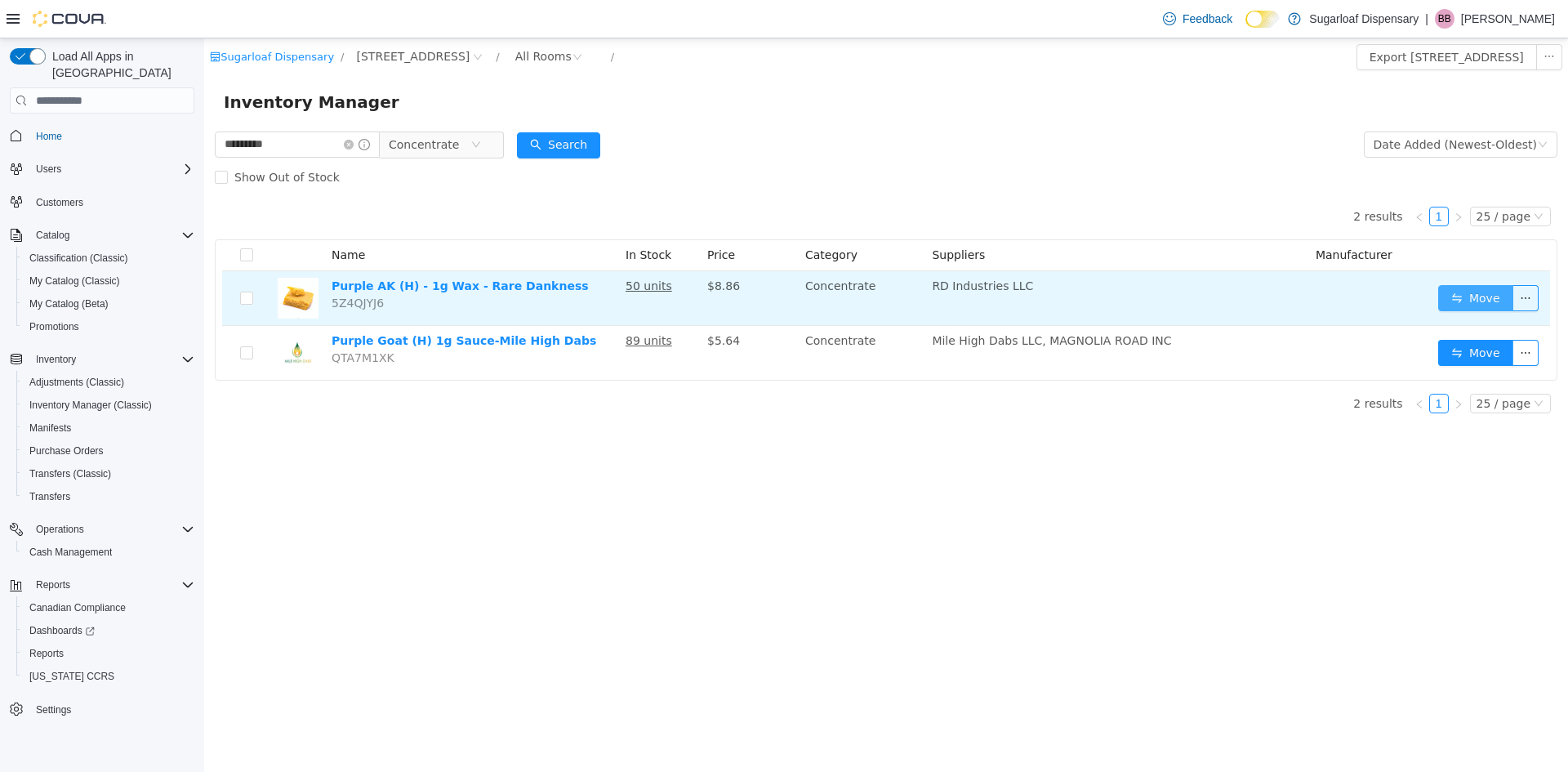
click at [1456, 297] on button "Move" at bounding box center [1475, 298] width 75 height 26
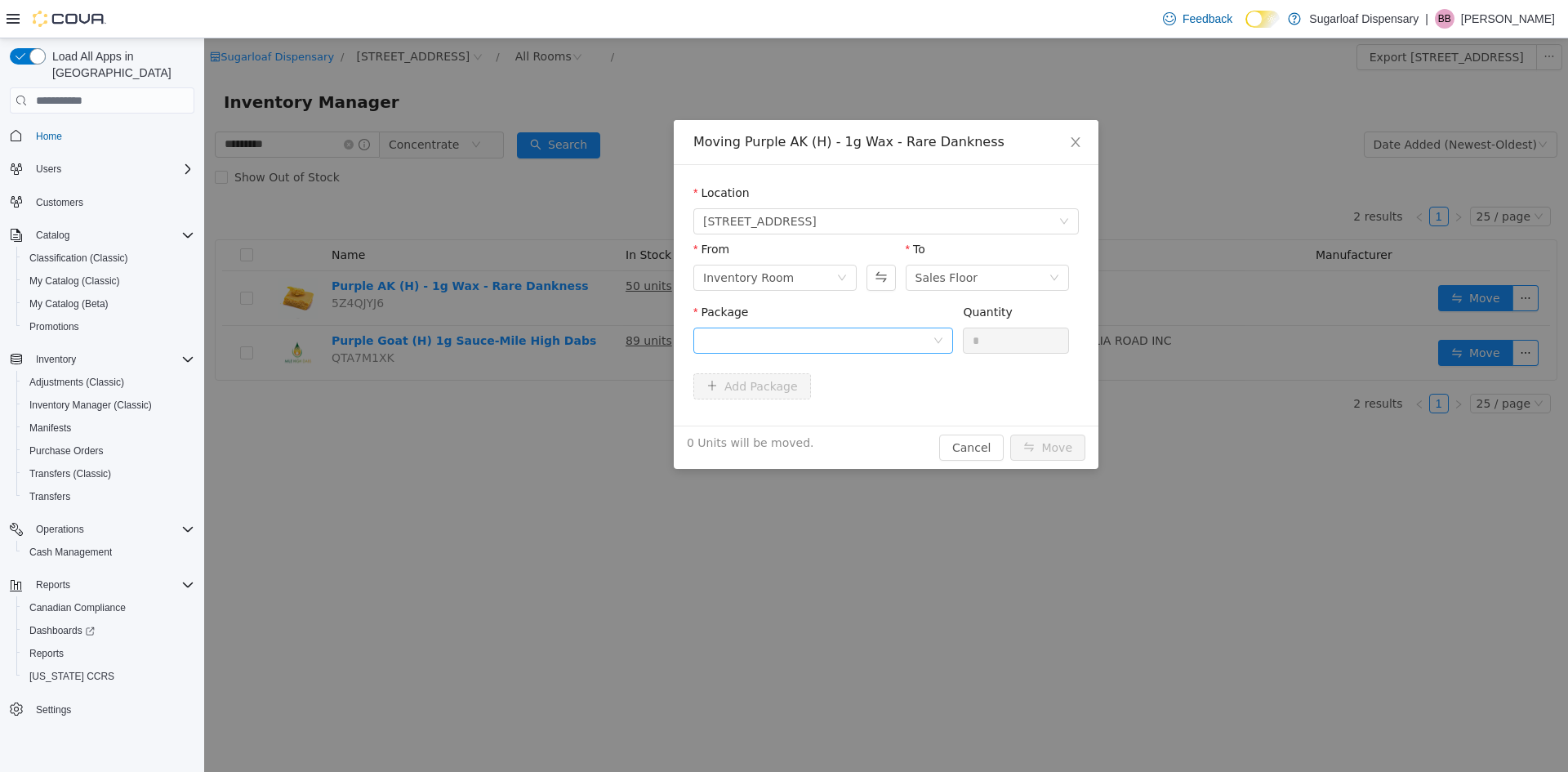
drag, startPoint x: 825, startPoint y: 326, endPoint x: 816, endPoint y: 332, distance: 10.8
click at [822, 329] on div "Package" at bounding box center [823, 332] width 260 height 56
drag, startPoint x: 812, startPoint y: 337, endPoint x: 666, endPoint y: 301, distance: 150.4
click at [810, 337] on div at bounding box center [818, 341] width 230 height 25
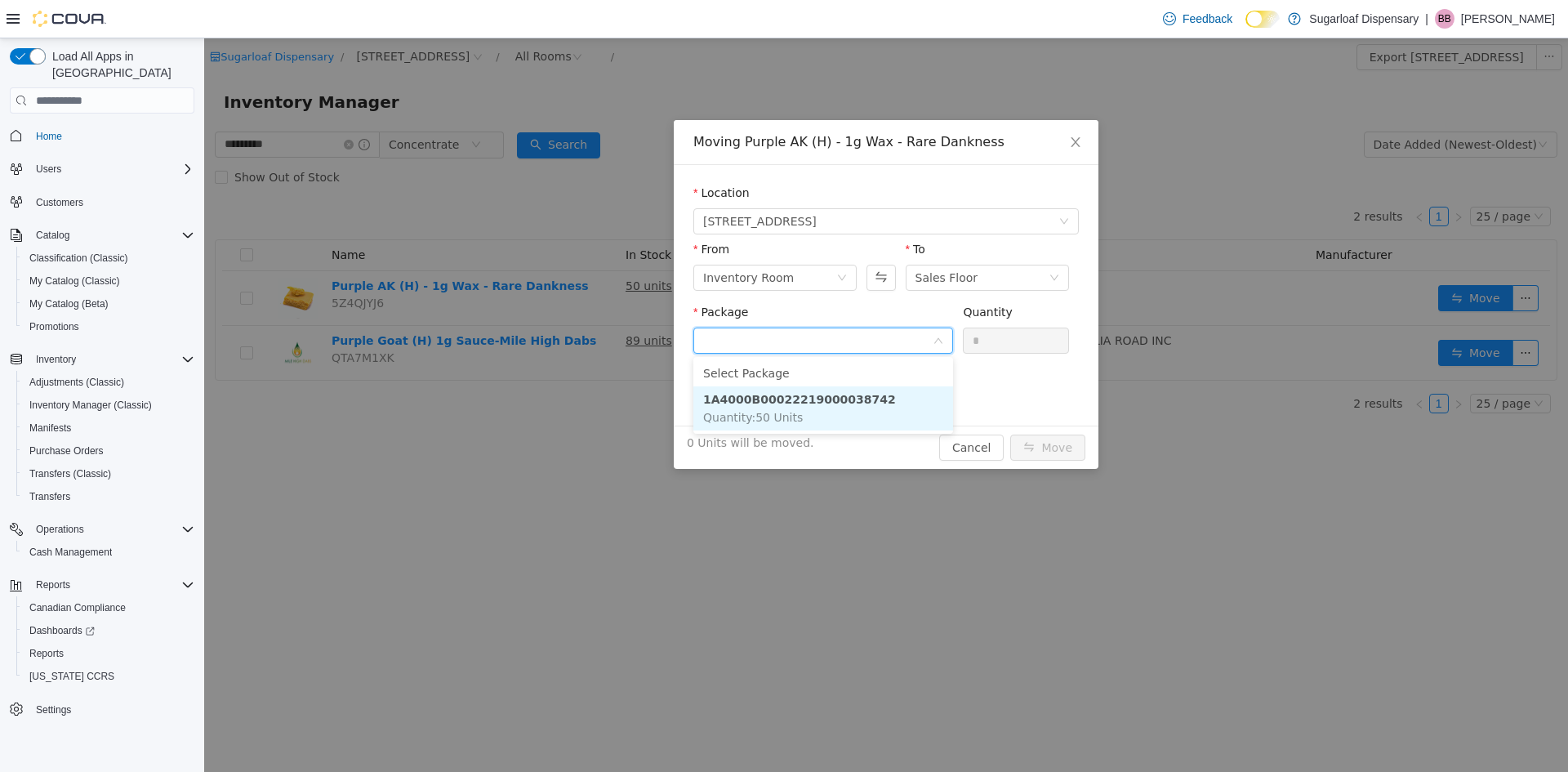
drag, startPoint x: 826, startPoint y: 408, endPoint x: 1054, endPoint y: 311, distance: 247.8
click at [827, 410] on li "1A4000B00022219000038742 Quantity : 50 Units" at bounding box center [823, 407] width 260 height 44
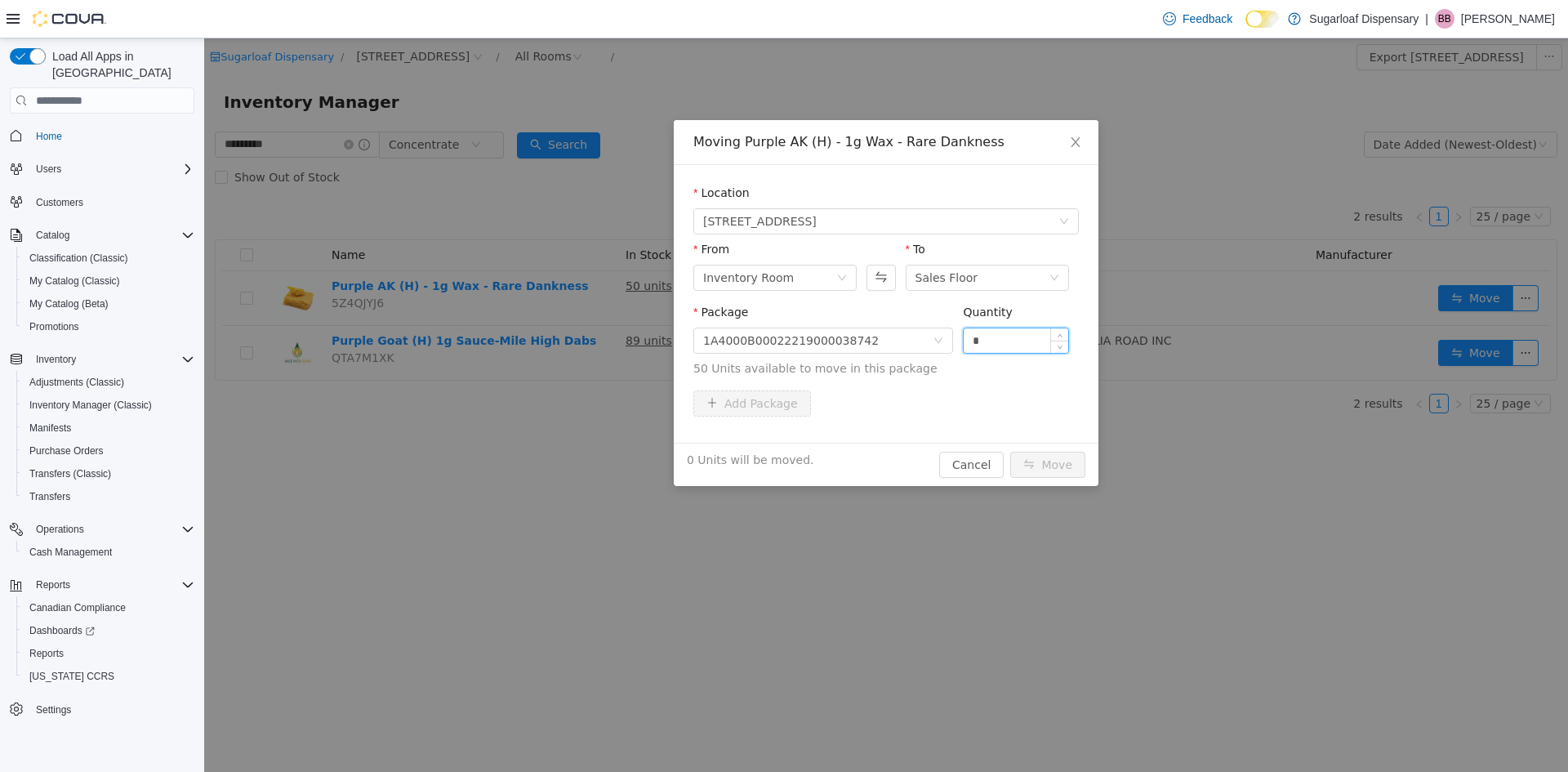
click at [1003, 334] on input "*" at bounding box center [1016, 341] width 104 height 25
click at [1002, 334] on input "*" at bounding box center [1016, 341] width 104 height 25
click at [998, 334] on input "*" at bounding box center [1016, 341] width 104 height 25
drag, startPoint x: 988, startPoint y: 337, endPoint x: 934, endPoint y: 341, distance: 54.1
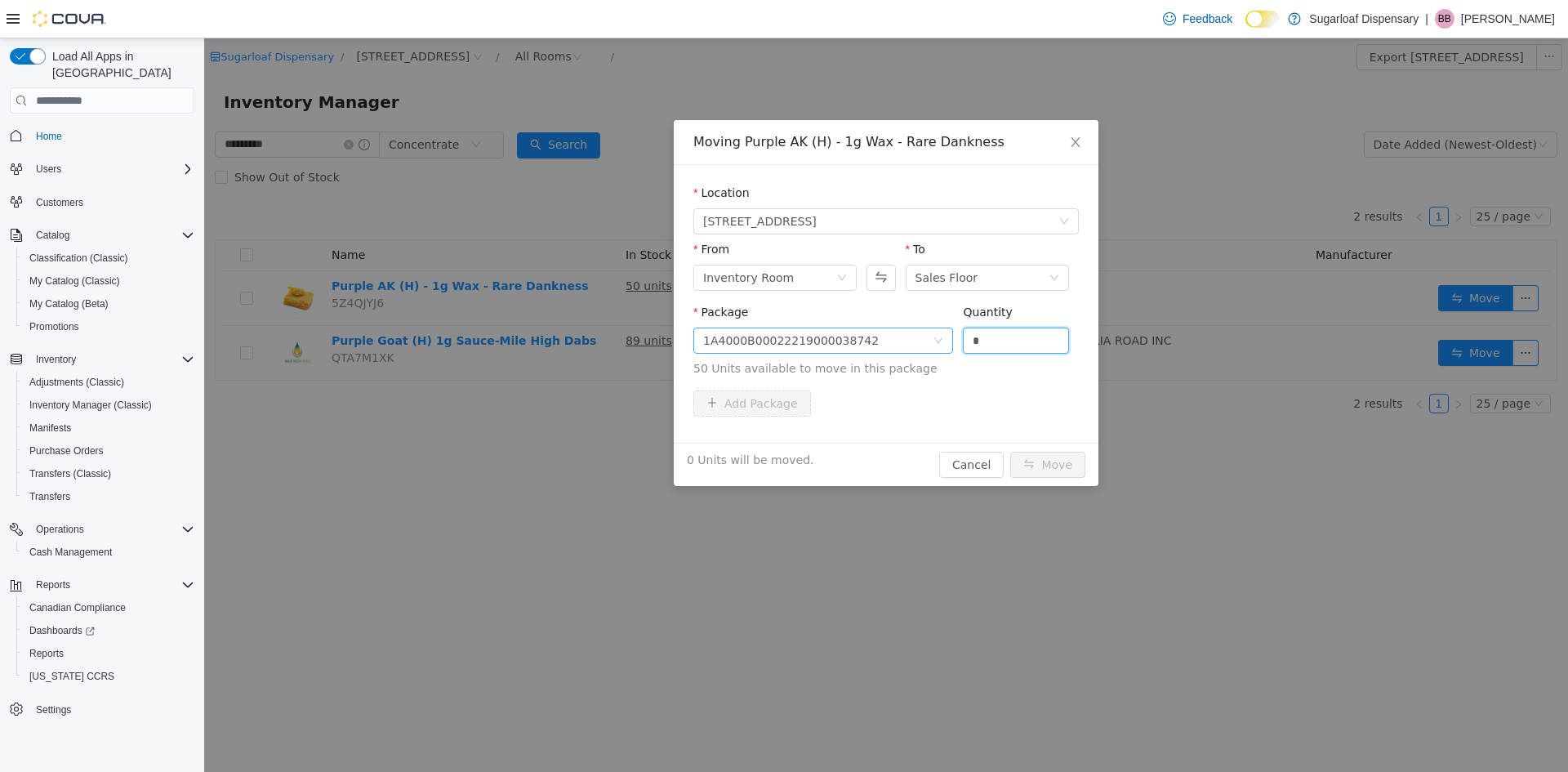
click at [934, 341] on span "Package 1A4000B00022219000038742 Quantity * 50 Units available to move in this …" at bounding box center [886, 341] width 385 height 72
type input "**"
click at [1060, 465] on button "Move" at bounding box center [1047, 465] width 75 height 26
